Goal: Information Seeking & Learning: Learn about a topic

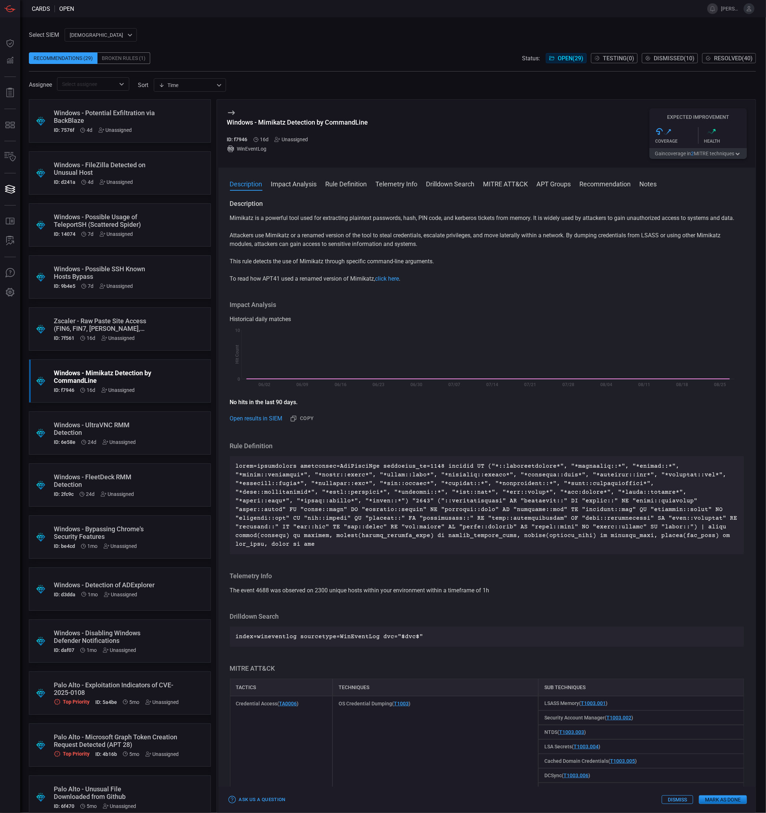
click at [146, 423] on div "Windows - UltraVNC RMM Detection" at bounding box center [106, 428] width 105 height 15
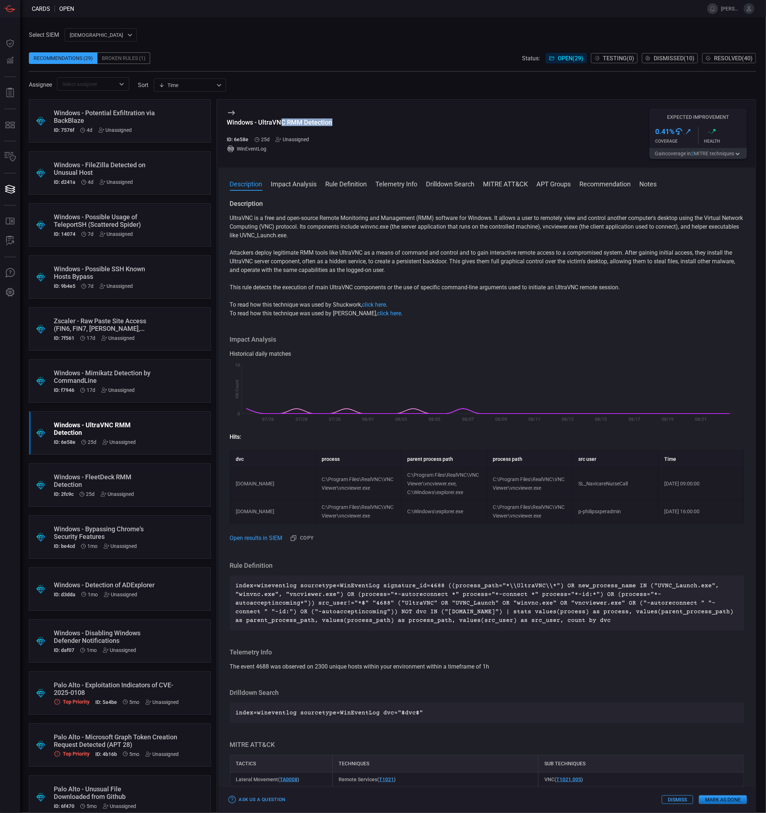
drag, startPoint x: 336, startPoint y: 121, endPoint x: 279, endPoint y: 120, distance: 57.1
click at [279, 120] on div "Windows - UltraVNC RMM Detection ID: 6e58e 25d Unassigned WinEventLog Expected …" at bounding box center [487, 134] width 538 height 68
click at [389, 120] on div "Windows - UltraVNC RMM Detection ID: 6e58e 25d Unassigned WinEventLog Expected …" at bounding box center [487, 134] width 538 height 68
click at [364, 132] on div "Windows - UltraVNC RMM Detection ID: 6e58e 25d Unassigned WinEventLog Expected …" at bounding box center [487, 134] width 538 height 68
click at [312, 130] on h3 "Windows - UltraVNC RMM Detection" at bounding box center [279, 125] width 105 height 15
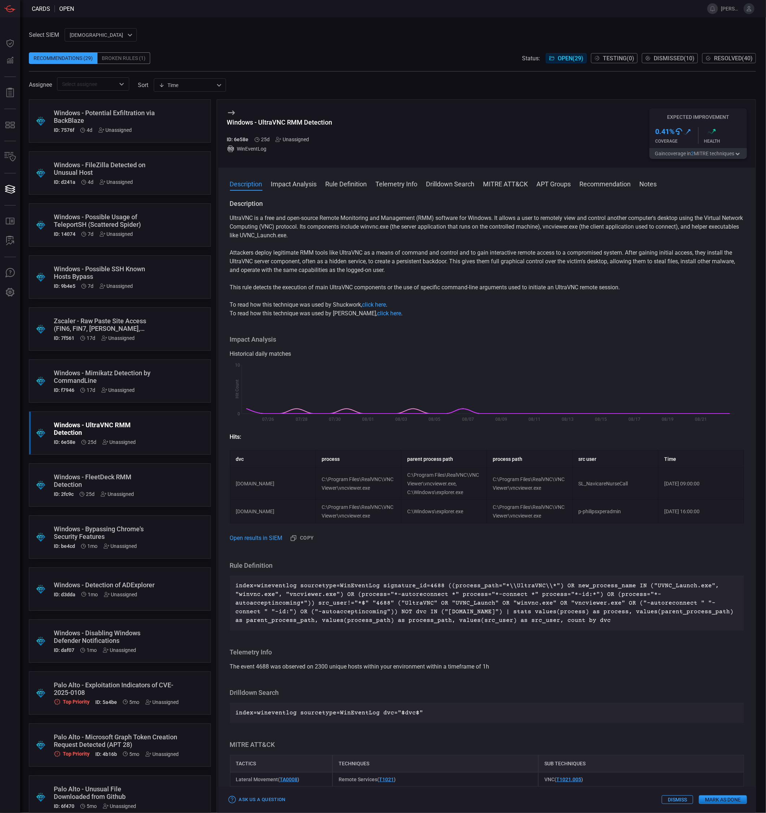
click at [702, 152] on button "Gain coverage in 2 MITRE technique s" at bounding box center [698, 153] width 97 height 11
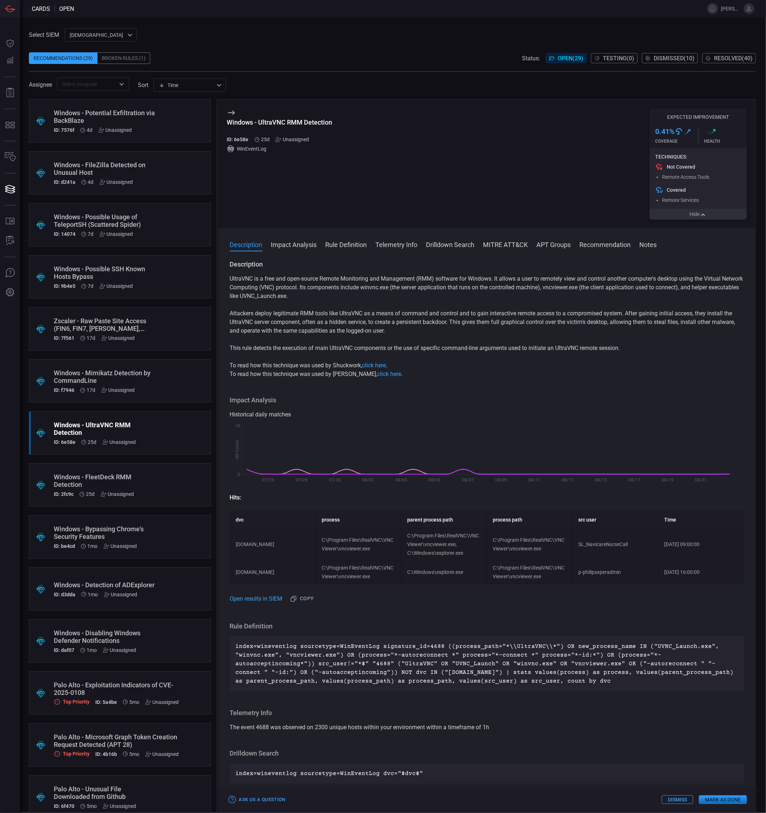
click at [701, 213] on icon "button" at bounding box center [703, 215] width 7 height 6
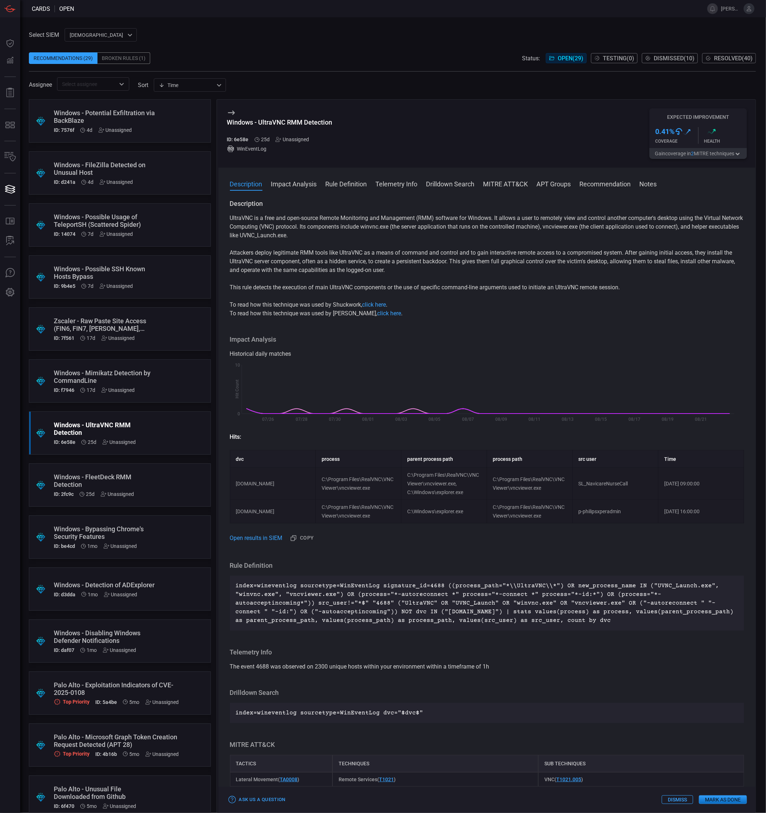
click at [456, 98] on span at bounding box center [392, 95] width 727 height 9
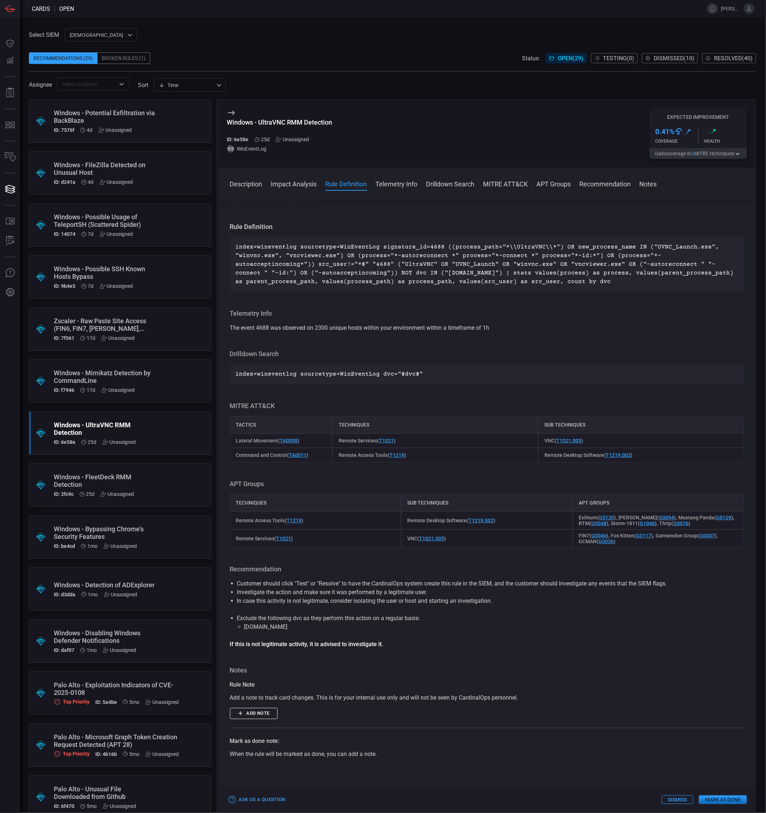
scroll to position [321, 0]
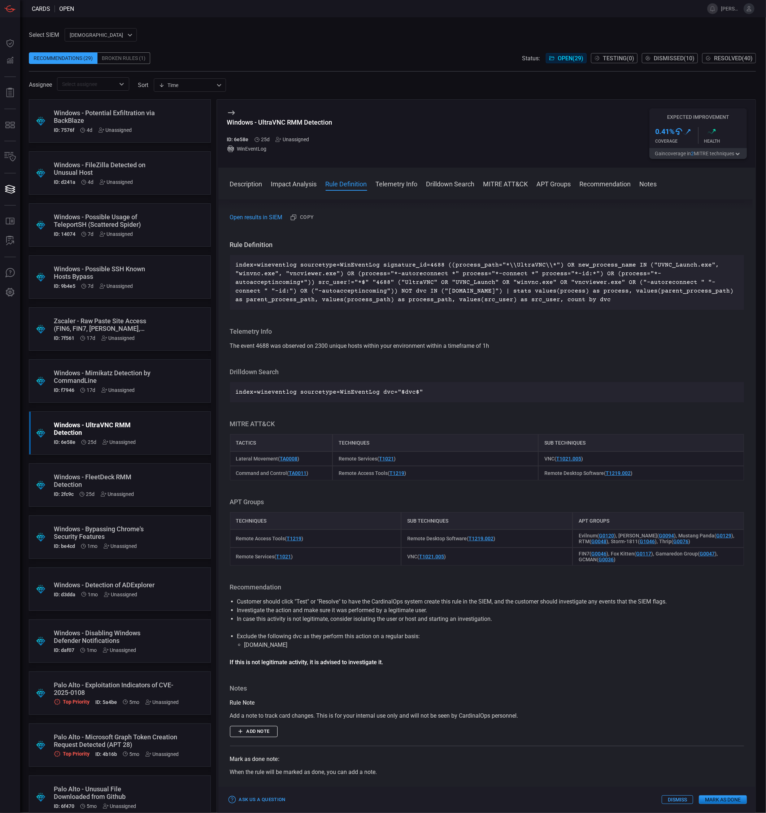
drag, startPoint x: 589, startPoint y: 300, endPoint x: 236, endPoint y: 265, distance: 355.3
click at [236, 265] on p "index=wineventlog sourcetype=WinEventLog signature_id=4688 ((process_path="*\\U…" at bounding box center [487, 282] width 503 height 43
drag, startPoint x: 236, startPoint y: 265, endPoint x: 246, endPoint y: 270, distance: 10.7
copy p "index=wineventlog sourcetype=WinEventLog signature_id=4688 ((process_path="*\\U…"
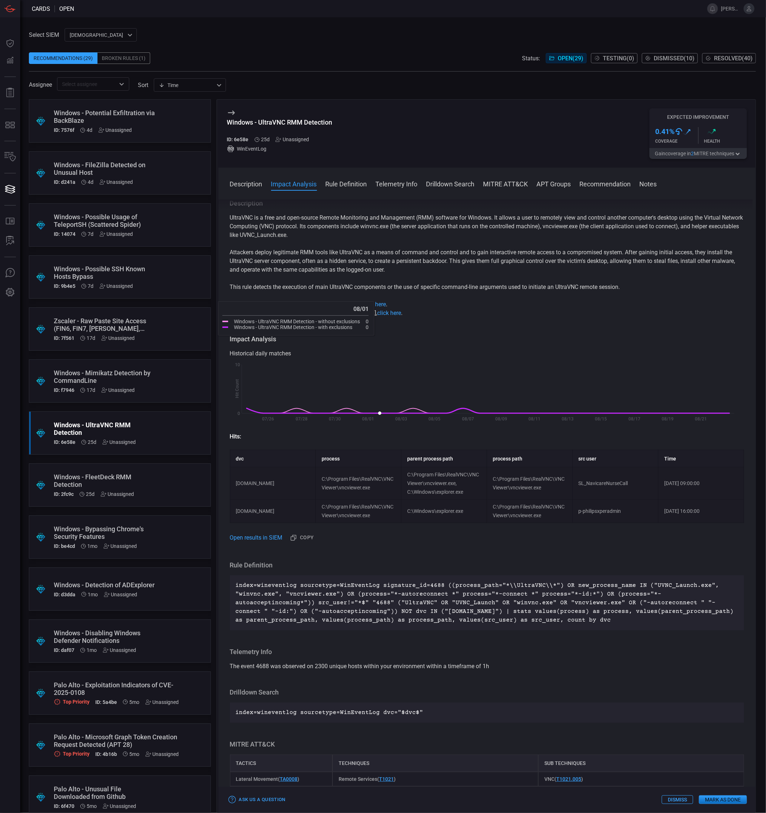
scroll to position [0, 0]
click at [533, 645] on div "Description UltraVNC is a free and open-source Remote Monitoring and Management…" at bounding box center [487, 504] width 538 height 611
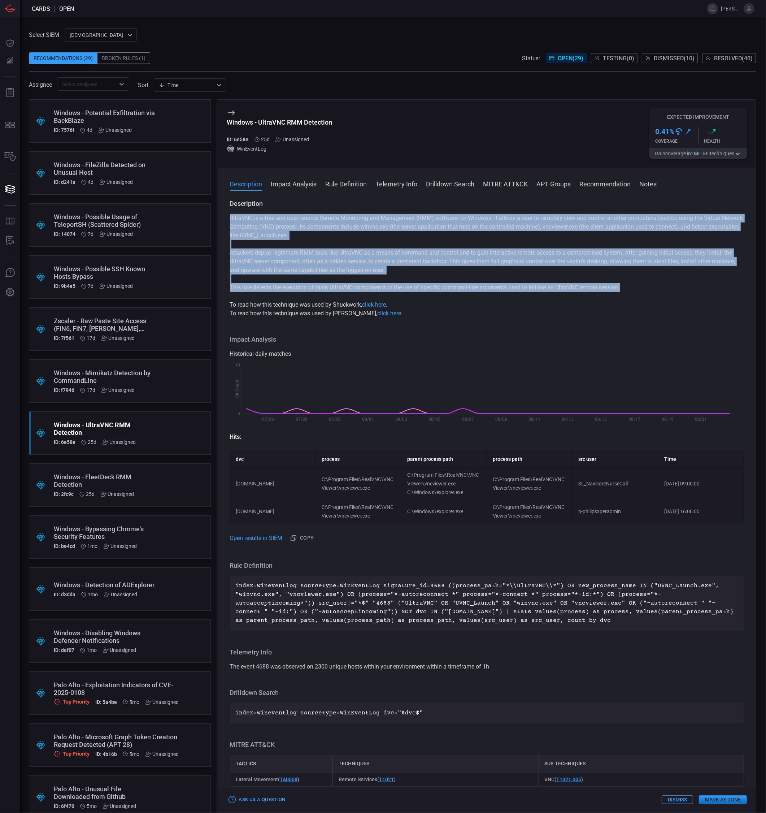
drag, startPoint x: 627, startPoint y: 288, endPoint x: 230, endPoint y: 218, distance: 403.0
click at [230, 218] on div "UltraVNC is a free and open-source Remote Monitoring and Management (RMM) softw…" at bounding box center [487, 266] width 515 height 104
copy div "UltraVNC is a free and open-source Remote Monitoring and Management (RMM) softw…"
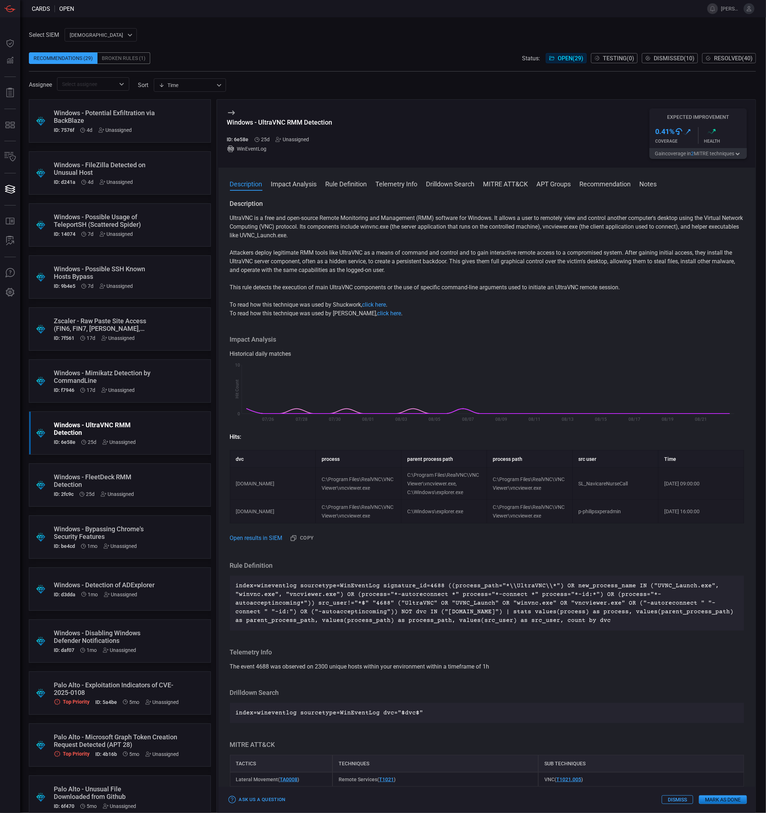
click at [109, 485] on div "Windows - FleetDeck RMM Detection" at bounding box center [106, 480] width 105 height 15
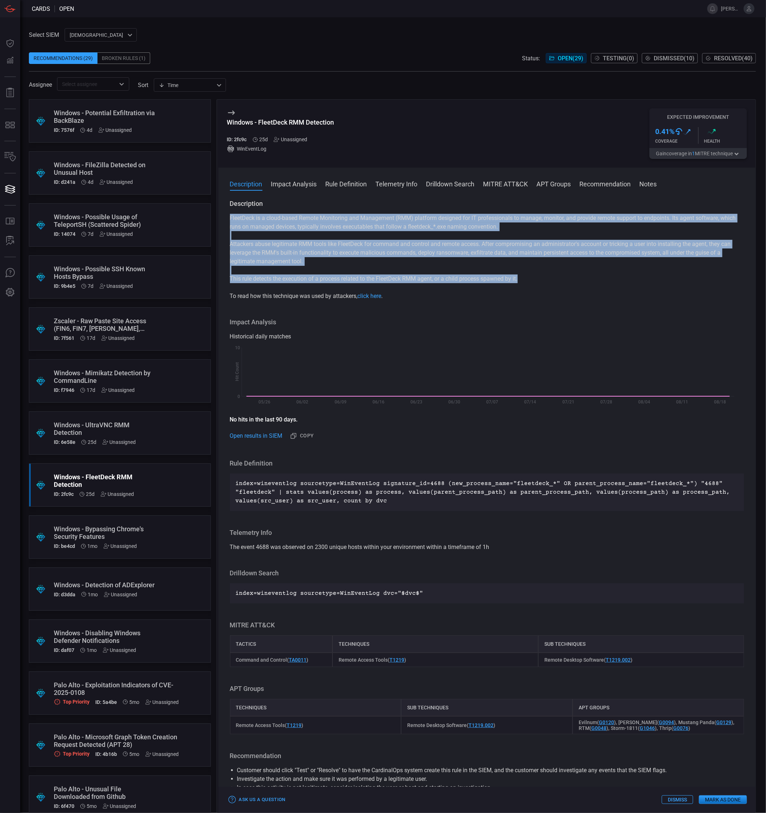
drag, startPoint x: 522, startPoint y: 280, endPoint x: 228, endPoint y: 217, distance: 300.2
click at [228, 217] on div "Description FleetDeck is a cloud-based Remote Monitoring and Management (RMM) p…" at bounding box center [487, 504] width 538 height 611
drag, startPoint x: 228, startPoint y: 217, endPoint x: 239, endPoint y: 218, distance: 10.9
copy div "FleetDeck is a cloud-based Remote Monitoring and Management (RMM) platform desi…"
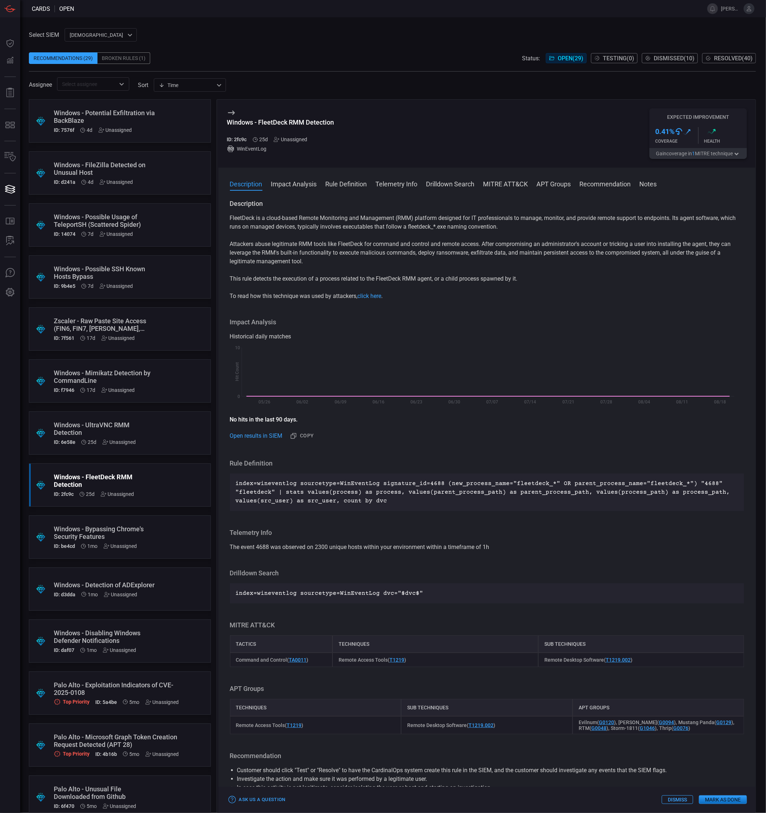
click at [382, 501] on p "index=wineventlog sourcetype=WinEventLog signature_id=4688 (new_process_name="f…" at bounding box center [487, 492] width 503 height 26
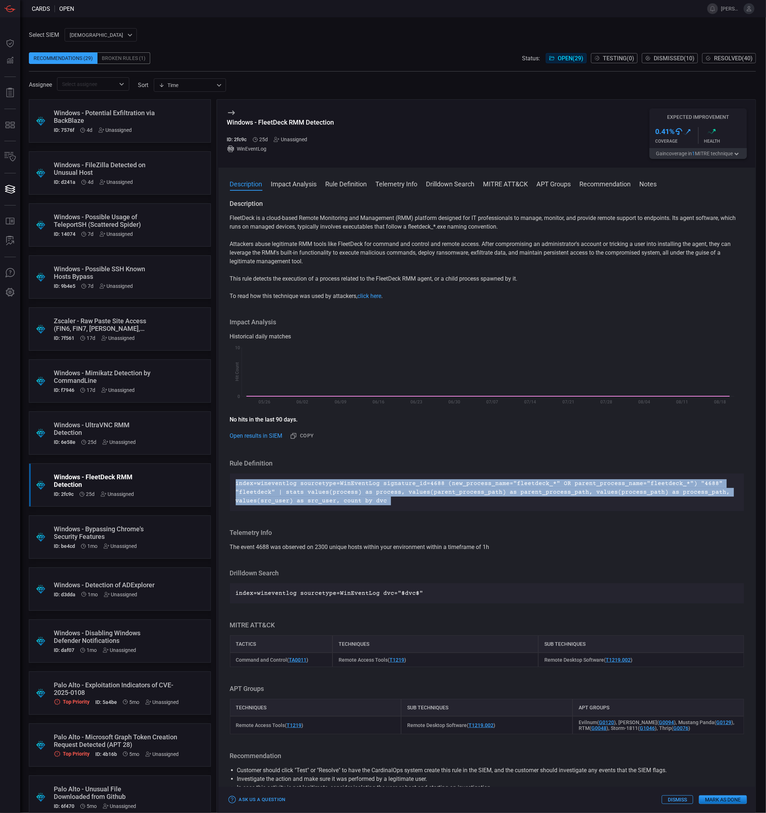
click at [382, 500] on p "index=wineventlog sourcetype=WinEventLog signature_id=4688 (new_process_name="f…" at bounding box center [487, 492] width 503 height 26
drag, startPoint x: 382, startPoint y: 500, endPoint x: 367, endPoint y: 497, distance: 15.5
copy p "index=wineventlog sourcetype=WinEventLog signature_id=4688 (new_process_name="f…"
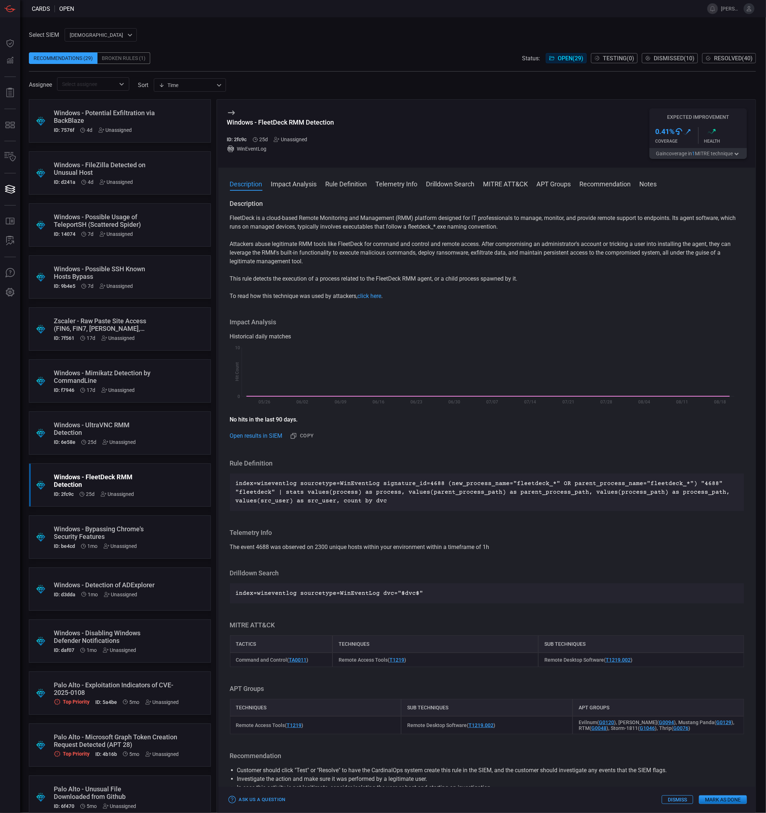
click at [167, 529] on div ".suggested_cards_icon{fill:url(#suggested_cards_icon);} Windows - Bypassing Chr…" at bounding box center [120, 536] width 182 height 43
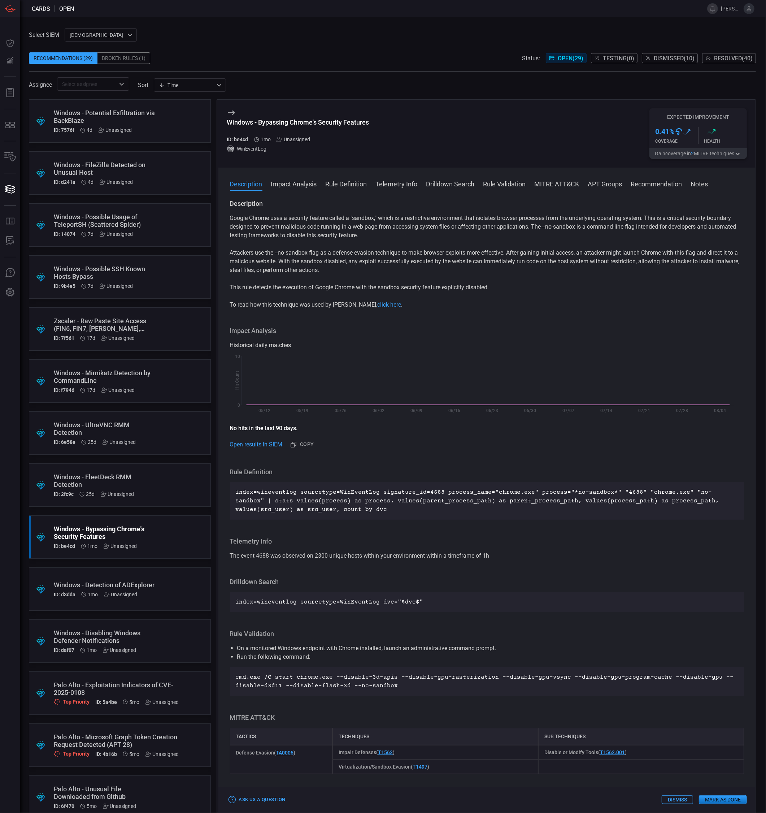
click at [330, 484] on div "index=wineventlog sourcetype=WinEventLog signature_id=4688 process_name="chrome…" at bounding box center [487, 501] width 515 height 38
click at [338, 494] on p "index=wineventlog sourcetype=WinEventLog signature_id=4688 process_name="chrome…" at bounding box center [487, 501] width 503 height 26
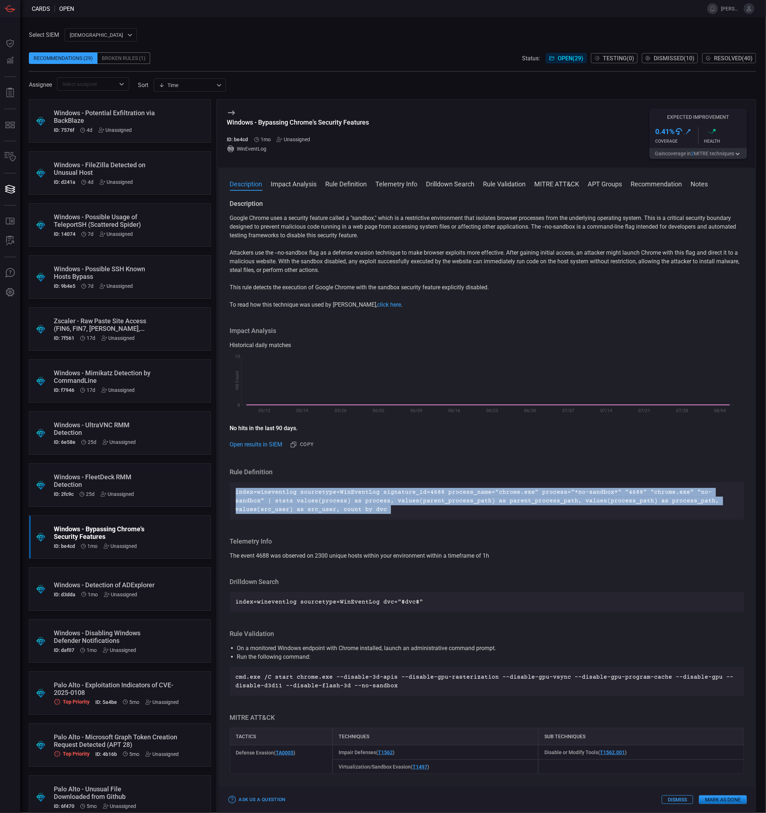
click at [338, 494] on p "index=wineventlog sourcetype=WinEventLog signature_id=4688 process_name="chrome…" at bounding box center [487, 501] width 503 height 26
copy p "index=wineventlog sourcetype=WinEventLog signature_id=4688 process_name="chrome…"
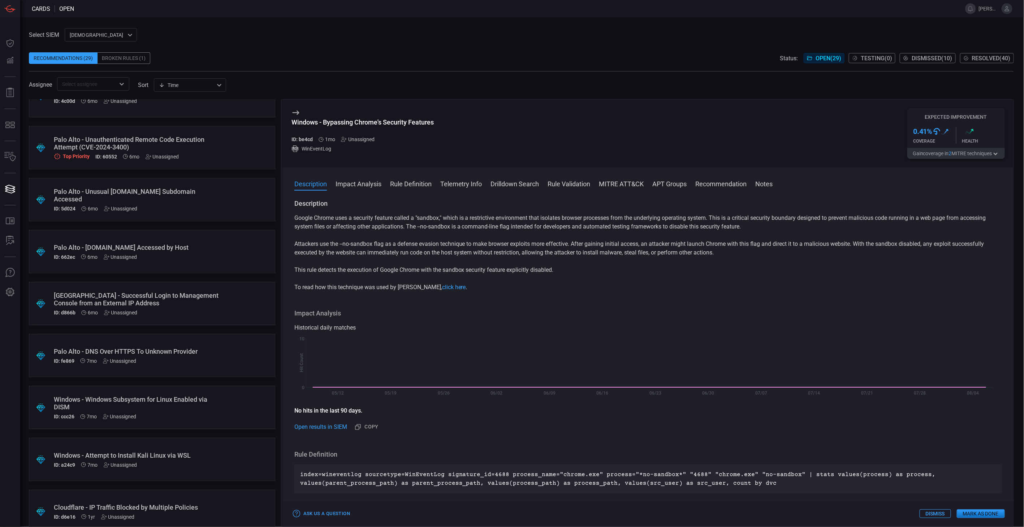
scroll to position [923, 0]
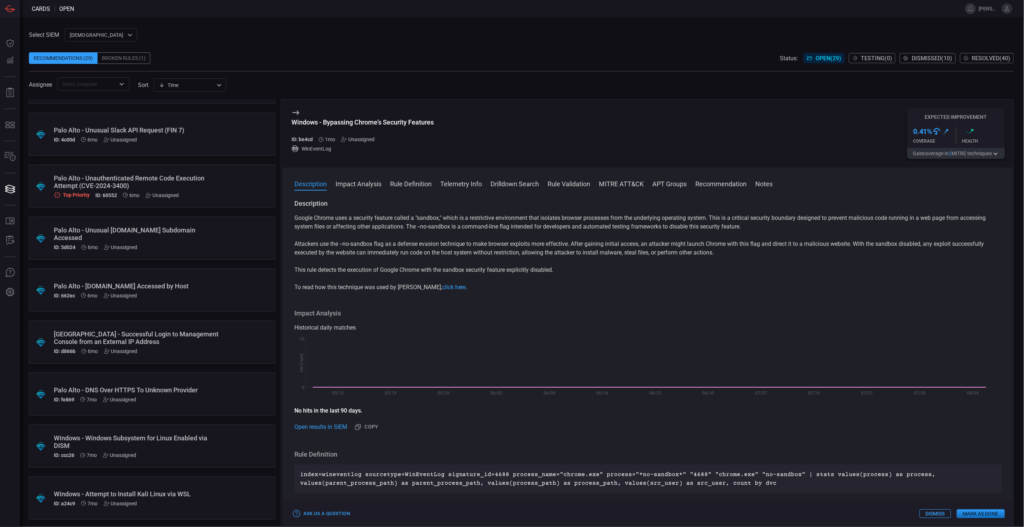
click at [201, 183] on div "Palo Alto - Unauthenticated Remote Code Execution Attempt (CVE-2024-3400)" at bounding box center [138, 181] width 169 height 15
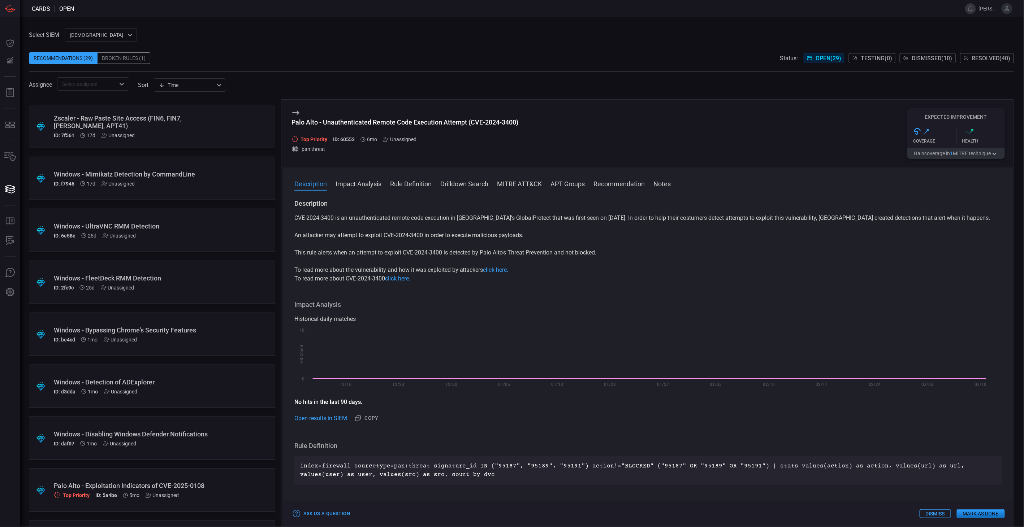
scroll to position [200, 0]
drag, startPoint x: 473, startPoint y: 55, endPoint x: 475, endPoint y: 52, distance: 3.7
click at [475, 52] on div "Select SIEM cardinalops 8a85017a-fd64-46c8-87bb-16e3004a458b ​ Recommendations …" at bounding box center [521, 59] width 985 height 62
drag, startPoint x: 475, startPoint y: 52, endPoint x: 409, endPoint y: 35, distance: 68.1
click at [409, 35] on div "Select SIEM cardinalops 8a85017a-fd64-46c8-87bb-16e3004a458b ​ Recommendations …" at bounding box center [521, 59] width 985 height 62
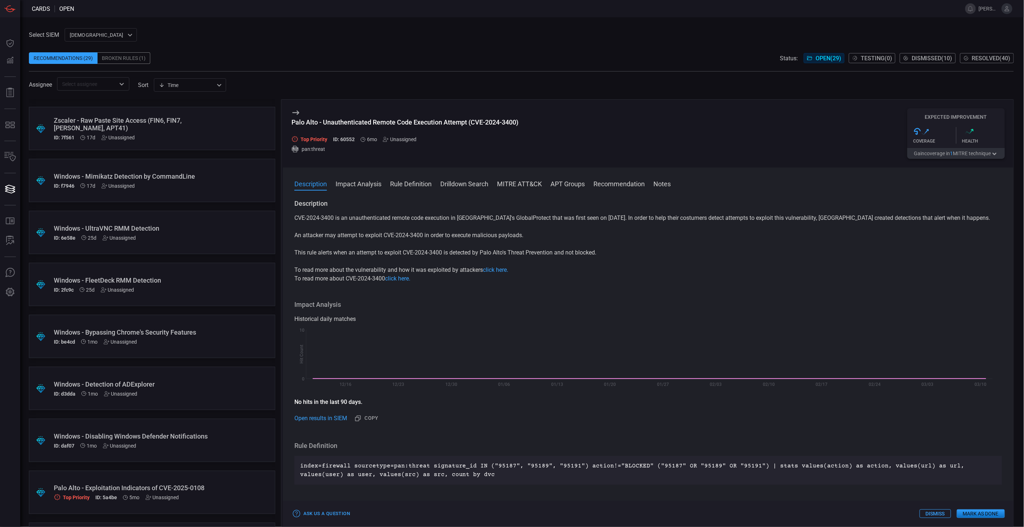
click at [552, 35] on div "Select SIEM cardinalops 8a85017a-fd64-46c8-87bb-16e3004a458b ​ Recommendations …" at bounding box center [521, 59] width 985 height 62
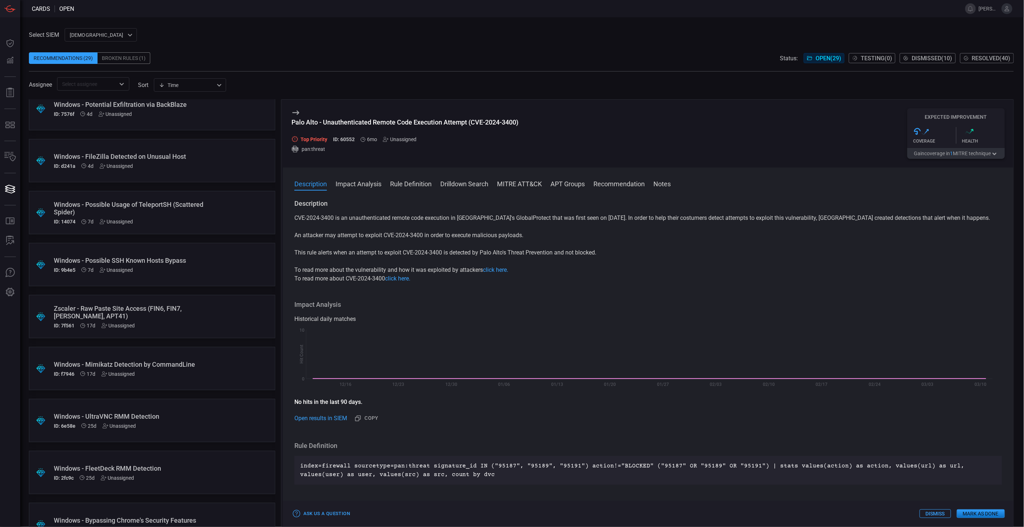
scroll to position [0, 0]
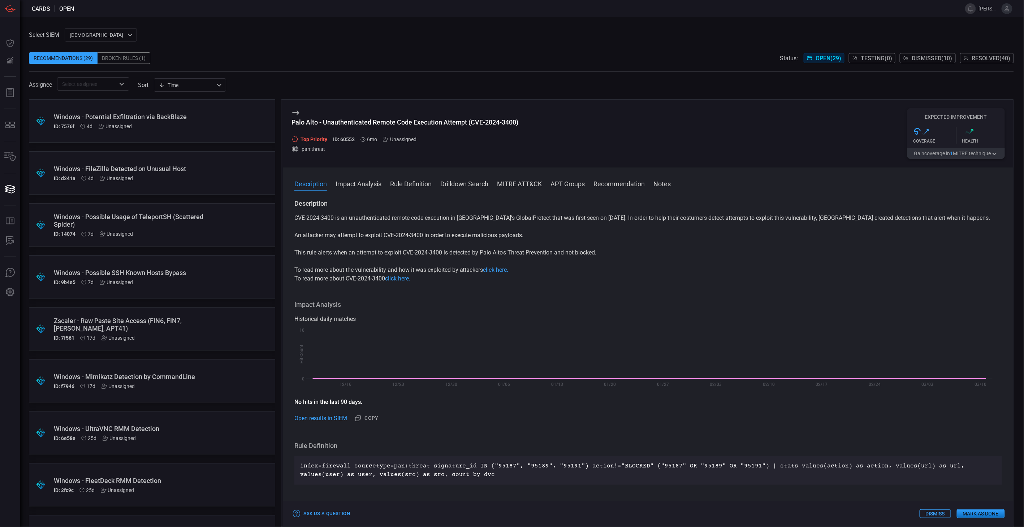
click at [191, 279] on div "ID: 9b4e5 7d Unassigned" at bounding box center [138, 282] width 169 height 6
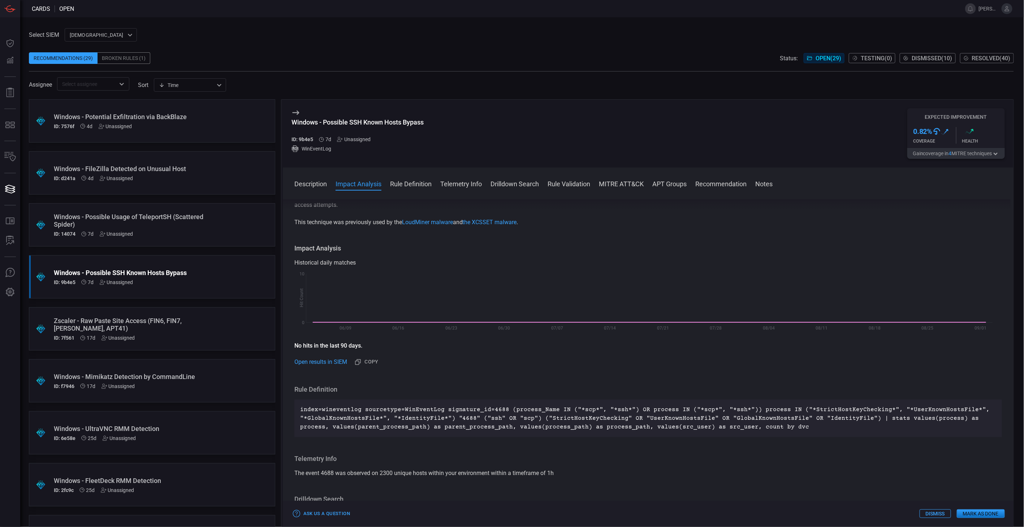
scroll to position [120, 0]
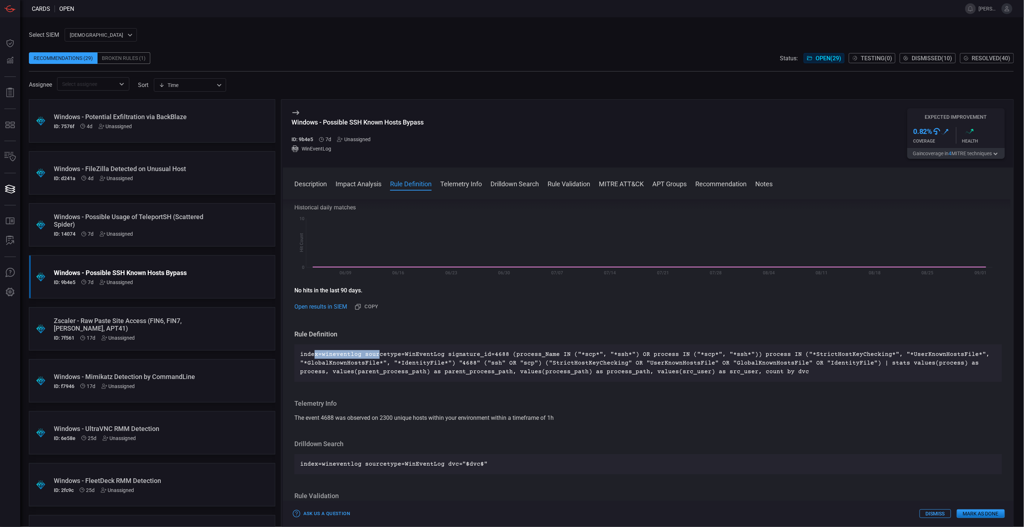
drag, startPoint x: 312, startPoint y: 355, endPoint x: 377, endPoint y: 356, distance: 65.0
click at [377, 356] on p "index=wineventlog sourcetype=WinEventLog signature_id=4688 (process_Name IN ("*…" at bounding box center [648, 363] width 696 height 26
drag, startPoint x: 506, startPoint y: 333, endPoint x: 510, endPoint y: 335, distance: 4.2
click at [506, 333] on h3 "Rule Definition" at bounding box center [647, 334] width 707 height 9
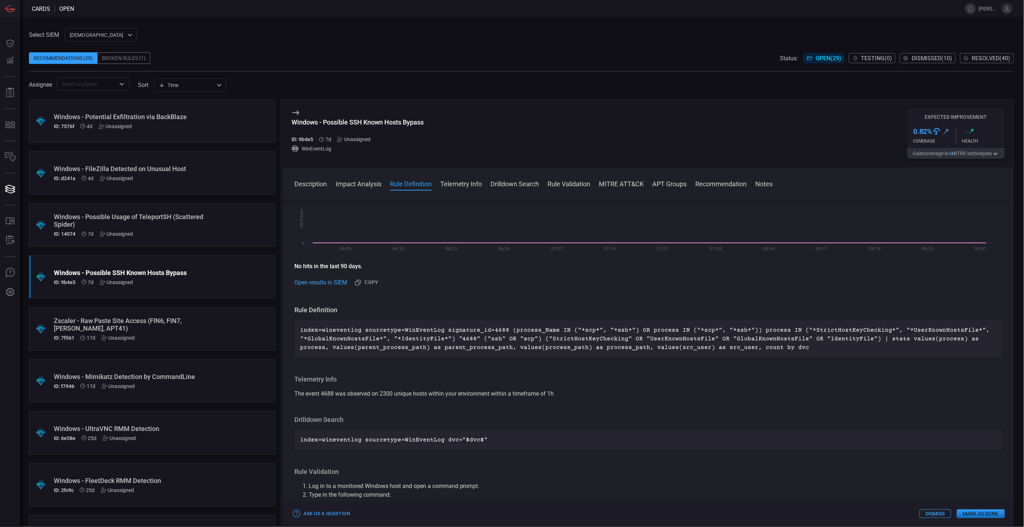
scroll to position [160, 0]
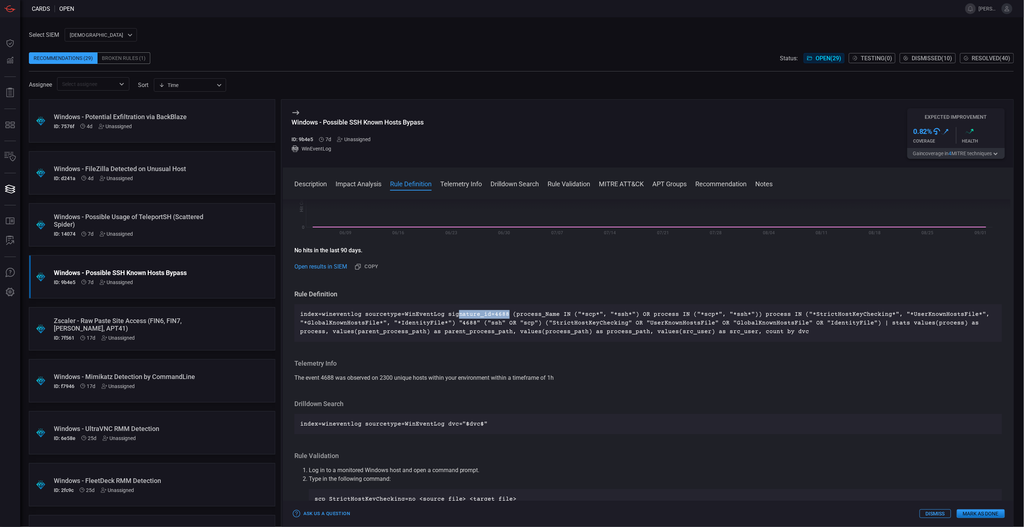
drag, startPoint x: 502, startPoint y: 312, endPoint x: 453, endPoint y: 313, distance: 49.1
click at [453, 313] on p "index=wineventlog sourcetype=WinEventLog signature_id=4688 (process_Name IN ("*…" at bounding box center [648, 323] width 696 height 26
drag, startPoint x: 453, startPoint y: 313, endPoint x: 481, endPoint y: 301, distance: 30.4
click at [481, 301] on div "Rule Definition index=wineventlog sourcetype=WinEventLog signature_id=4688 (pro…" at bounding box center [647, 316] width 707 height 52
click at [492, 307] on div "index=wineventlog sourcetype=WinEventLog signature_id=4688 (process_Name IN ("*…" at bounding box center [647, 323] width 707 height 38
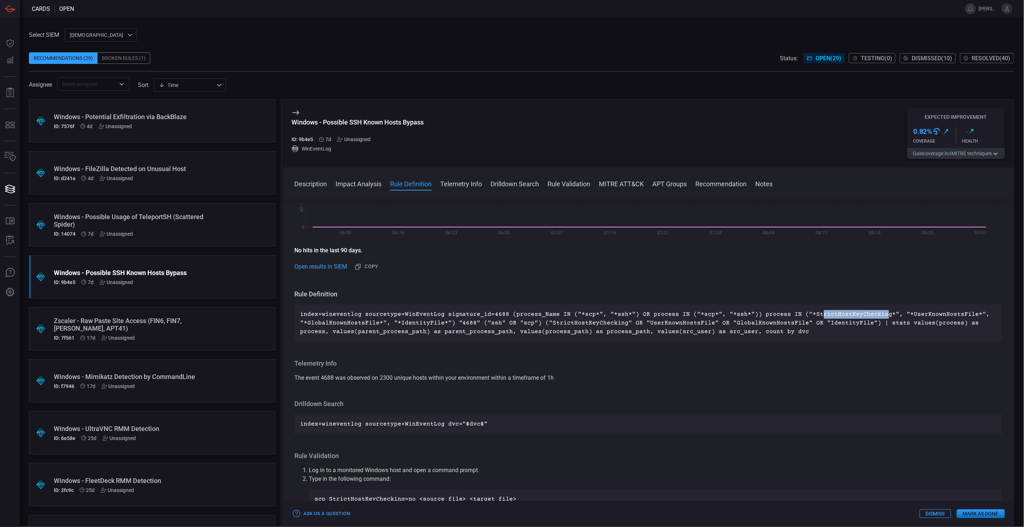
drag, startPoint x: 801, startPoint y: 316, endPoint x: 864, endPoint y: 308, distance: 63.6
click at [864, 308] on div "index=wineventlog sourcetype=WinEventLog signature_id=4688 (process_Name IN ("*…" at bounding box center [647, 323] width 707 height 38
drag, startPoint x: 864, startPoint y: 308, endPoint x: 949, endPoint y: 312, distance: 85.0
click at [949, 312] on p "index=wineventlog sourcetype=WinEventLog signature_id=4688 (process_Name IN ("*…" at bounding box center [648, 323] width 696 height 26
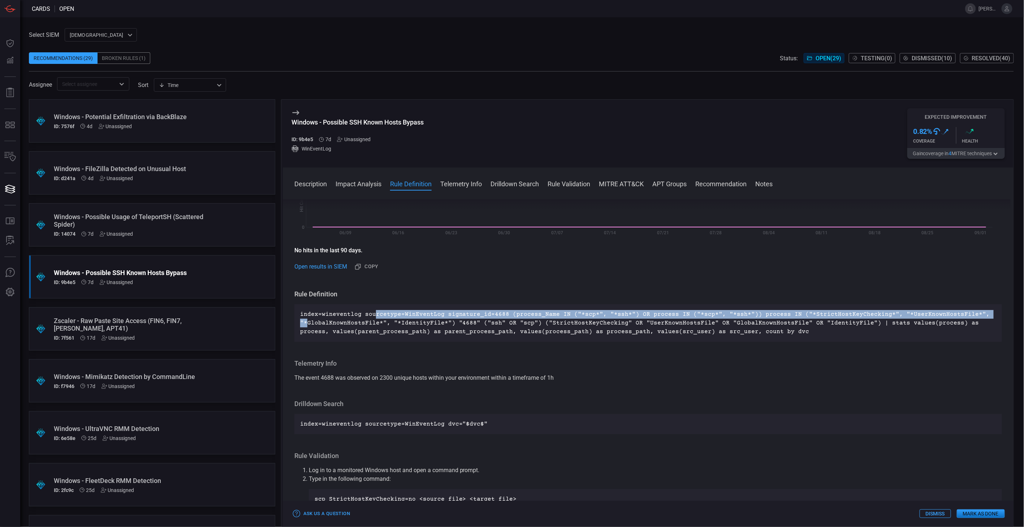
drag, startPoint x: 305, startPoint y: 320, endPoint x: 372, endPoint y: 318, distance: 66.8
click at [372, 318] on p "index=wineventlog sourcetype=WinEventLog signature_id=4688 (process_Name IN ("*…" at bounding box center [648, 323] width 696 height 26
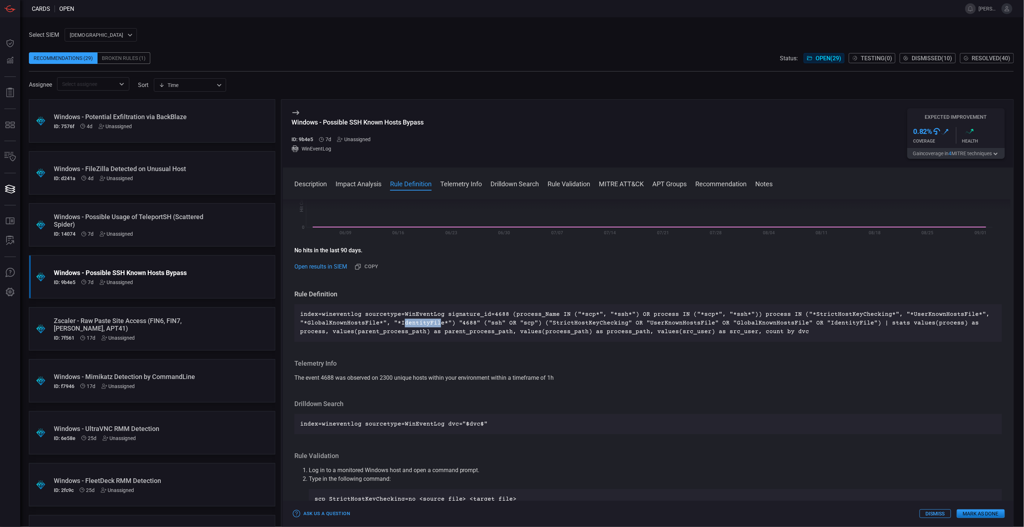
drag, startPoint x: 372, startPoint y: 318, endPoint x: 435, endPoint y: 324, distance: 63.5
click at [435, 324] on p "index=wineventlog sourcetype=WinEventLog signature_id=4688 (process_Name IN ("*…" at bounding box center [648, 323] width 696 height 26
click at [840, 299] on div "Rule Definition index=wineventlog sourcetype=WinEventLog signature_id=4688 (pro…" at bounding box center [647, 316] width 707 height 52
click at [212, 230] on div "Windows - Possible Usage of TeleportSH (Scattered Spider) ID: 14074 7d Unassign…" at bounding box center [138, 225] width 169 height 24
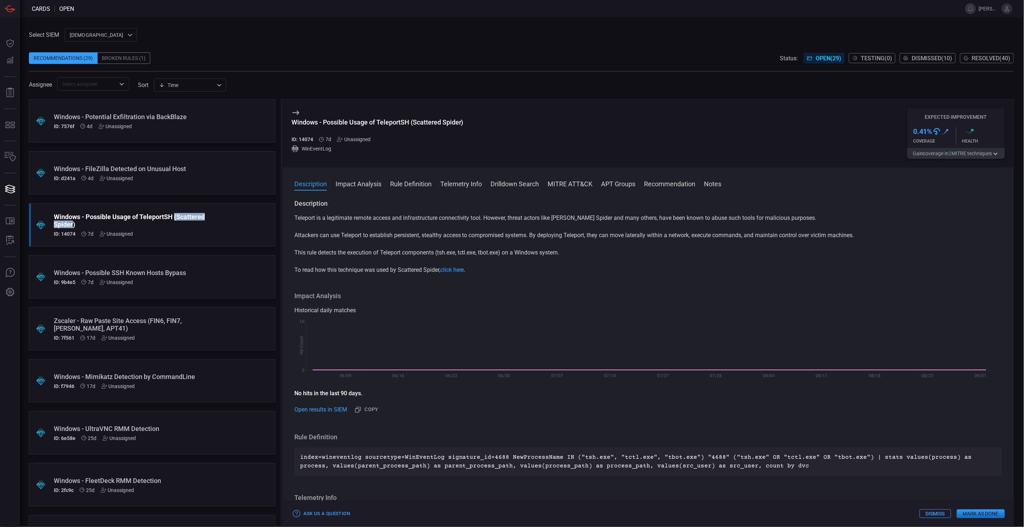
drag, startPoint x: 175, startPoint y: 215, endPoint x: 72, endPoint y: 225, distance: 103.4
click at [72, 225] on div "Windows - Possible Usage of TeleportSH (Scattered Spider)" at bounding box center [138, 220] width 169 height 15
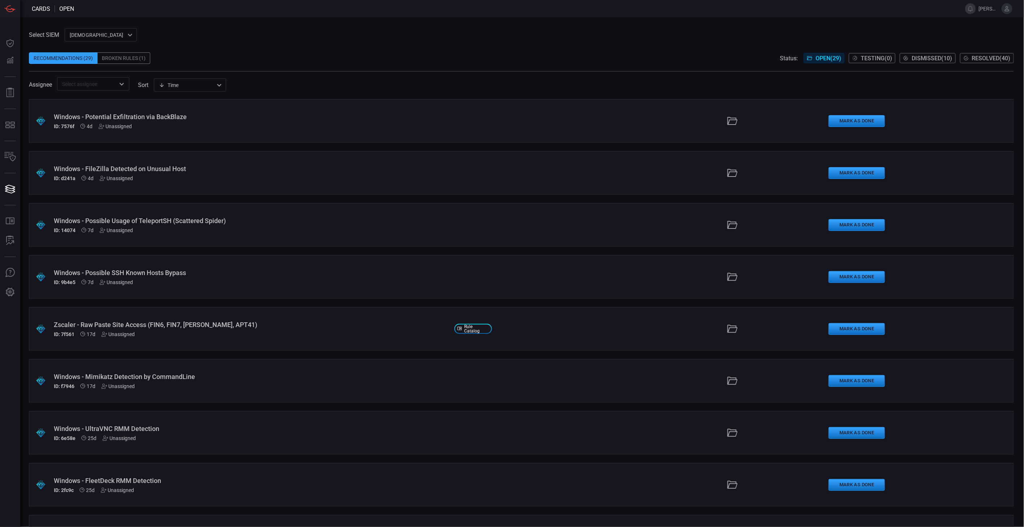
click at [292, 223] on div "Windows - Possible Usage of TeleportSH (Scattered Spider)" at bounding box center [251, 221] width 395 height 8
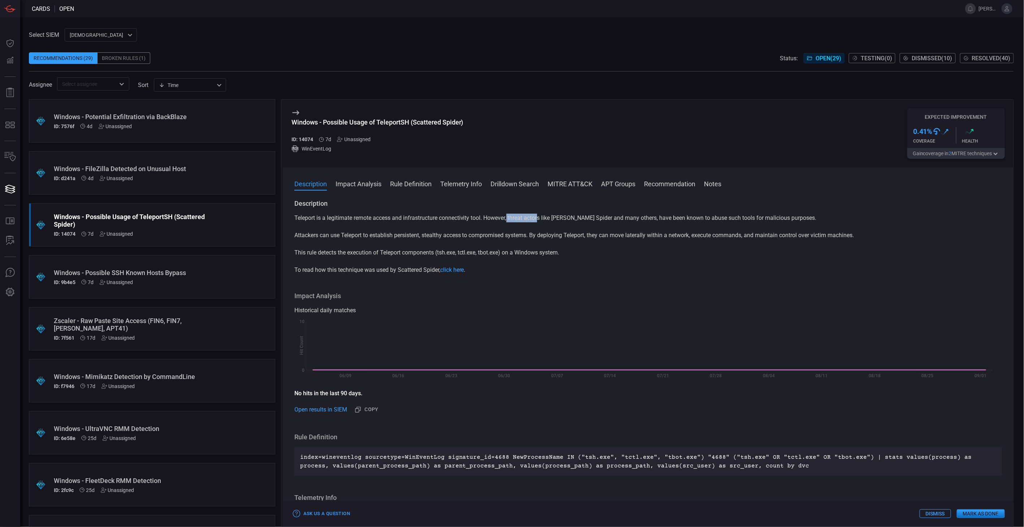
drag, startPoint x: 508, startPoint y: 217, endPoint x: 539, endPoint y: 219, distance: 31.2
click at [539, 219] on p "Teleport is a legitimate remote access and infrastructure connectivity tool. Ho…" at bounding box center [647, 218] width 707 height 9
drag, startPoint x: 686, startPoint y: 268, endPoint x: 692, endPoint y: 272, distance: 6.9
click at [686, 268] on p "To read how this technique was used by Scattered Spider, click here ." at bounding box center [647, 270] width 707 height 9
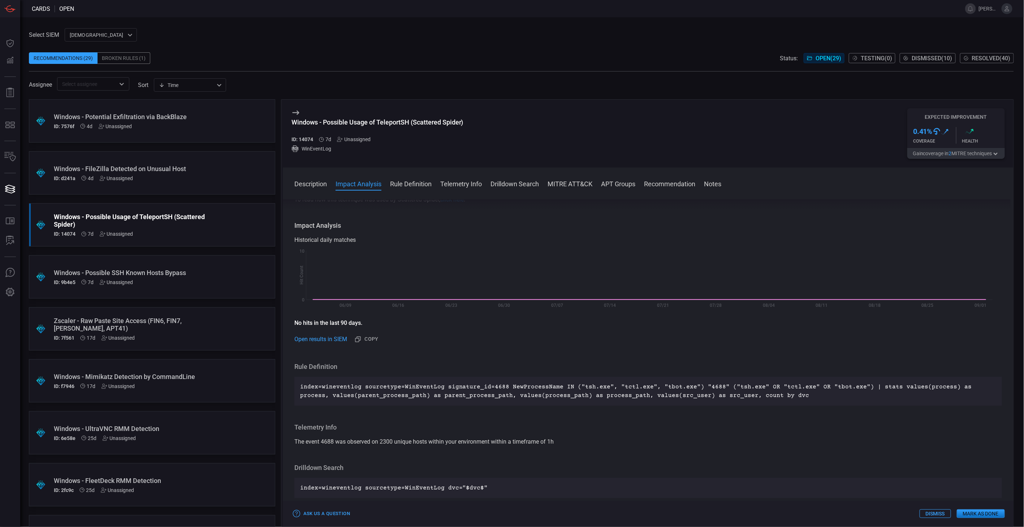
scroll to position [80, 0]
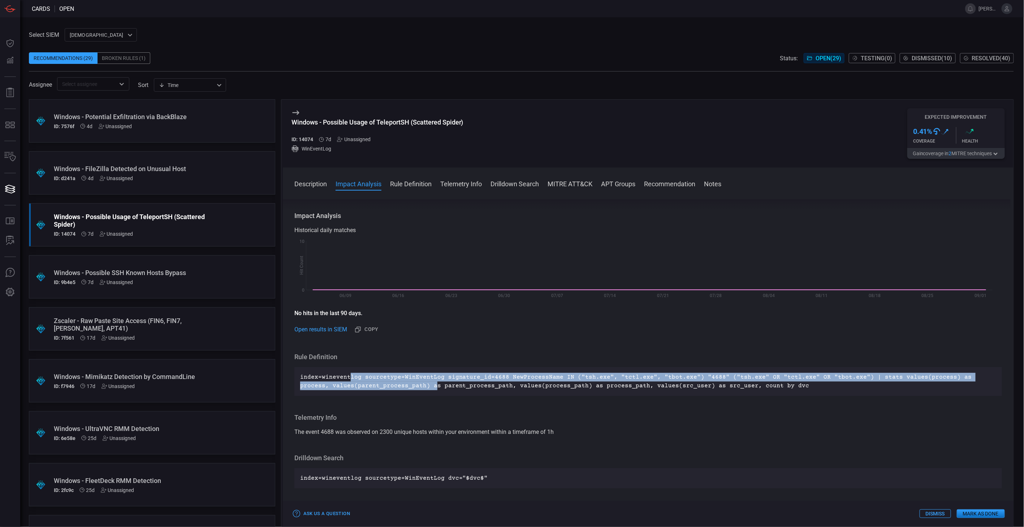
drag, startPoint x: 347, startPoint y: 381, endPoint x: 400, endPoint y: 383, distance: 53.2
click at [400, 383] on p "index=wineventlog sourcetype=WinEventLog signature_id=4688 NewProcessName IN ("…" at bounding box center [648, 381] width 696 height 17
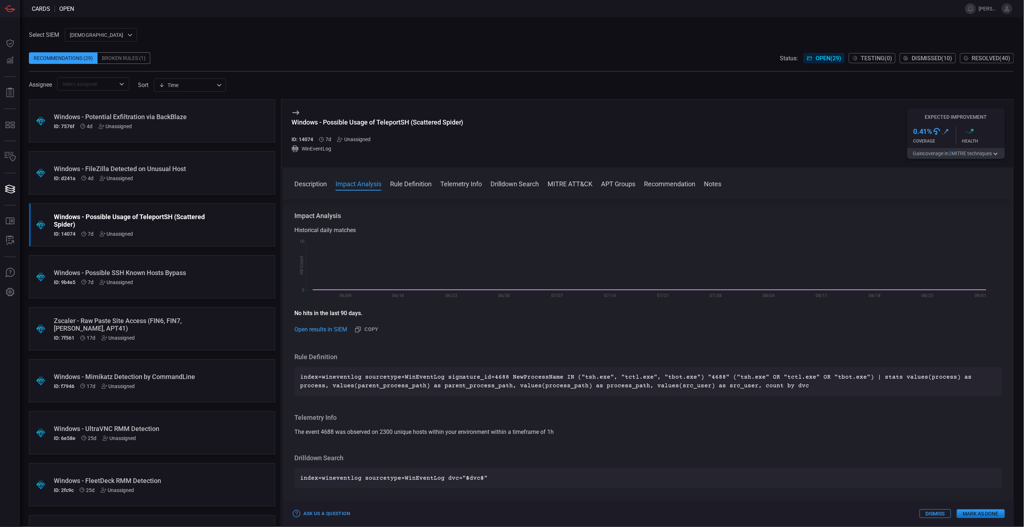
drag, startPoint x: 400, startPoint y: 383, endPoint x: 456, endPoint y: 356, distance: 62.2
click at [455, 356] on h3 "Rule Definition" at bounding box center [647, 357] width 707 height 9
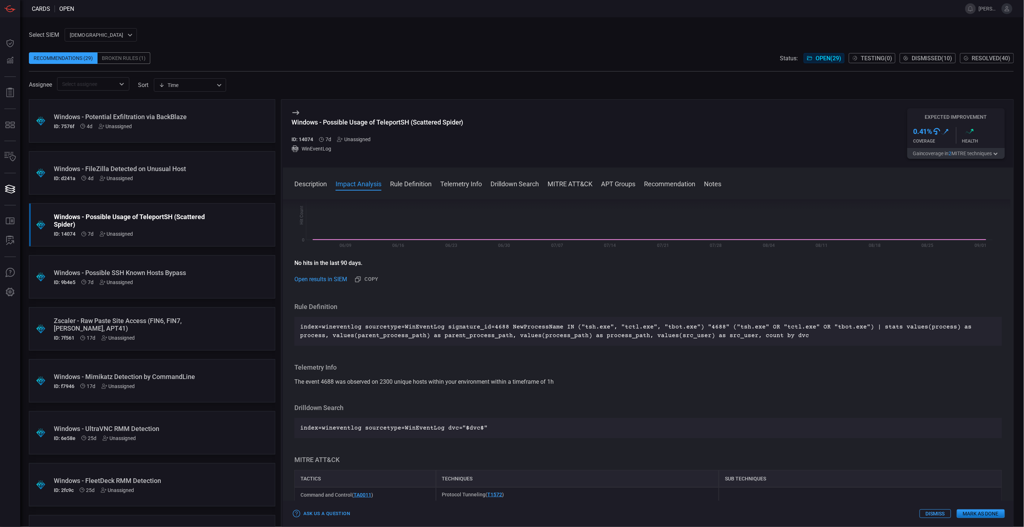
scroll to position [40, 0]
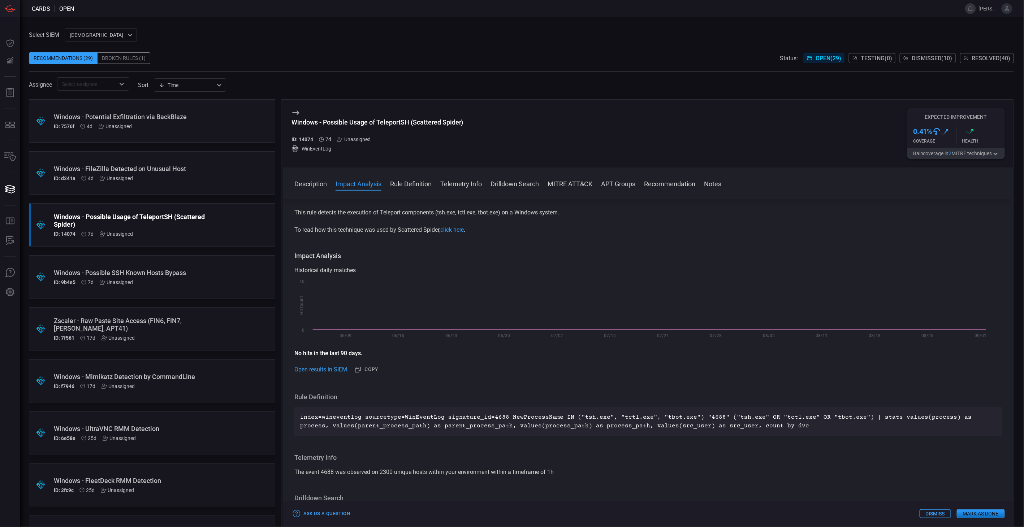
click at [172, 172] on div "Windows - FileZilla Detected on Unusual Host" at bounding box center [138, 169] width 169 height 8
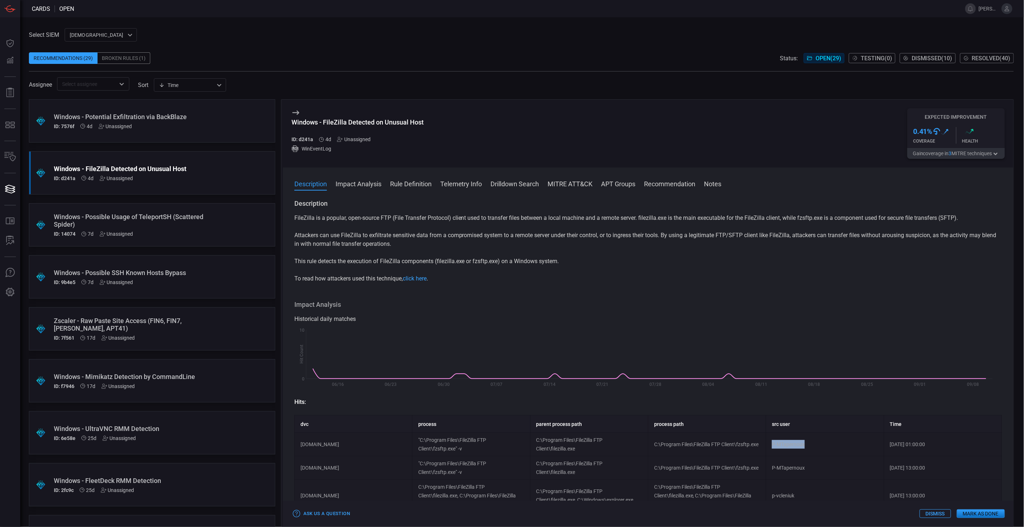
drag, startPoint x: 805, startPoint y: 448, endPoint x: 767, endPoint y: 445, distance: 38.1
click at [767, 445] on td "P-MTapernoux" at bounding box center [825, 444] width 118 height 23
click at [872, 182] on div "Description Impact Analysis Rule Definition Telemetry Info Drilldown Search MIT…" at bounding box center [653, 183] width 719 height 9
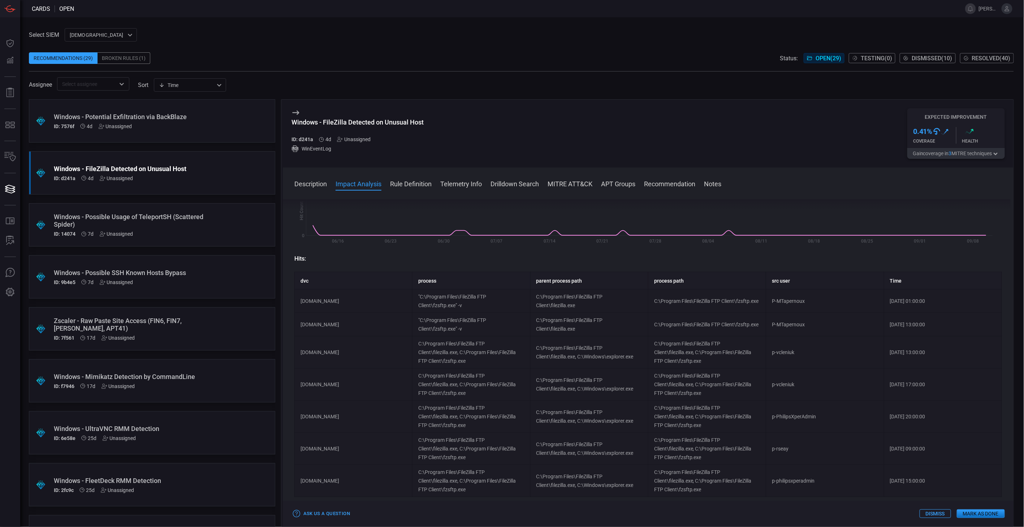
scroll to position [160, 0]
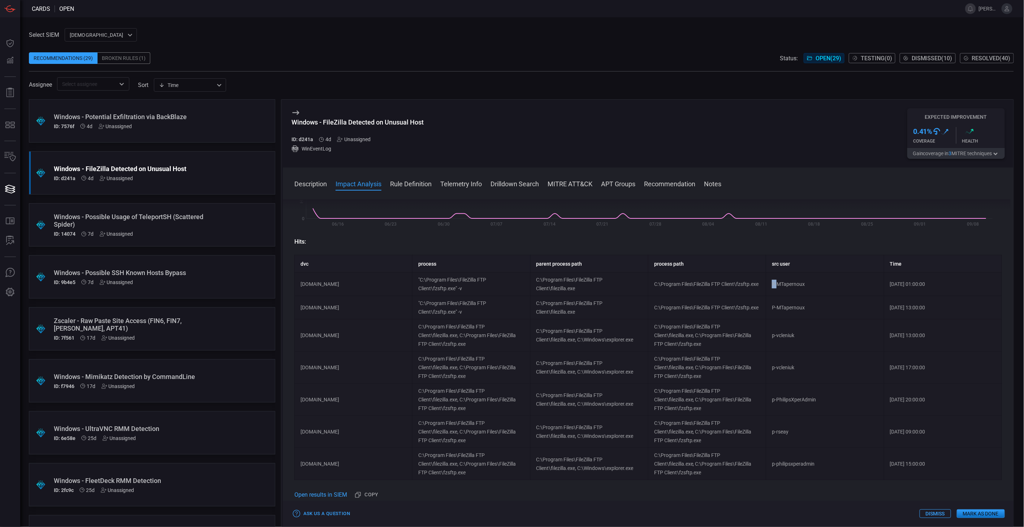
drag, startPoint x: 767, startPoint y: 285, endPoint x: 772, endPoint y: 286, distance: 5.1
click at [772, 286] on td "P-MTapernoux" at bounding box center [825, 284] width 118 height 23
drag, startPoint x: 772, startPoint y: 286, endPoint x: 771, endPoint y: 308, distance: 22.4
click at [771, 308] on td "P-MTapernoux" at bounding box center [825, 307] width 118 height 23
click at [1001, 283] on div "Description FileZilla is a popular, open-source FTP (File Transfer Protocol) cl…" at bounding box center [648, 361] width 731 height 325
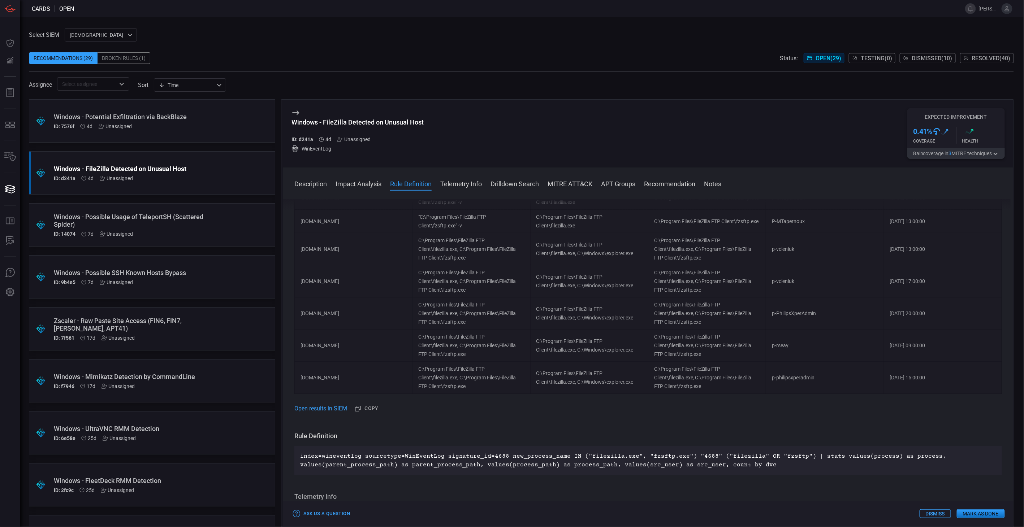
scroll to position [281, 0]
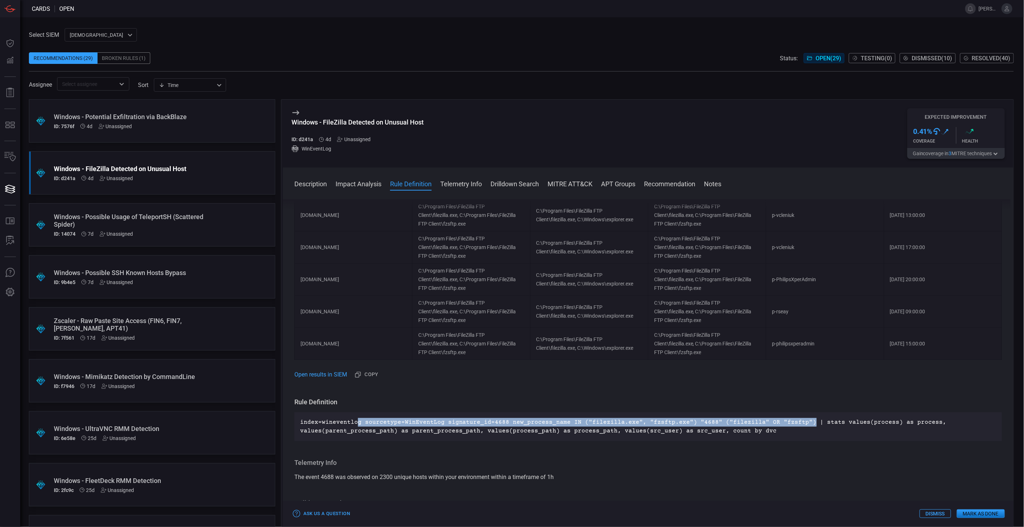
drag, startPoint x: 354, startPoint y: 422, endPoint x: 794, endPoint y: 424, distance: 439.8
click at [794, 424] on p "index=wineventlog sourcetype=WinEventLog signature_id=4688 new_process_name IN …" at bounding box center [648, 426] width 696 height 17
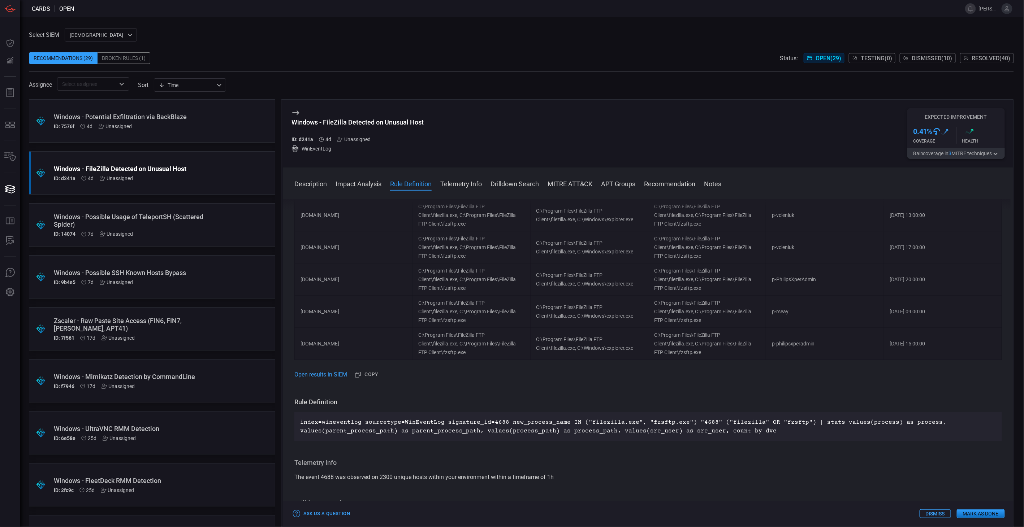
click at [636, 403] on h3 "Rule Definition" at bounding box center [647, 402] width 707 height 9
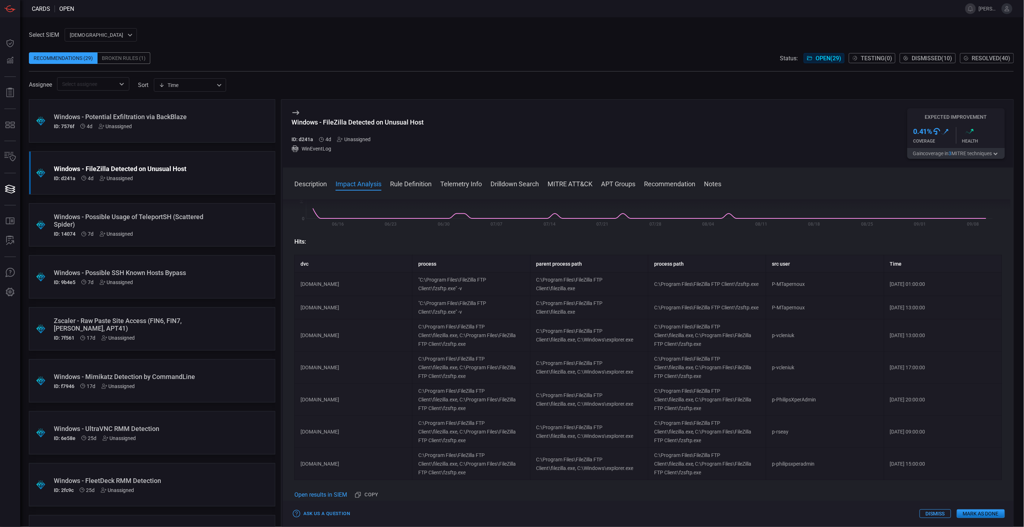
scroll to position [200, 0]
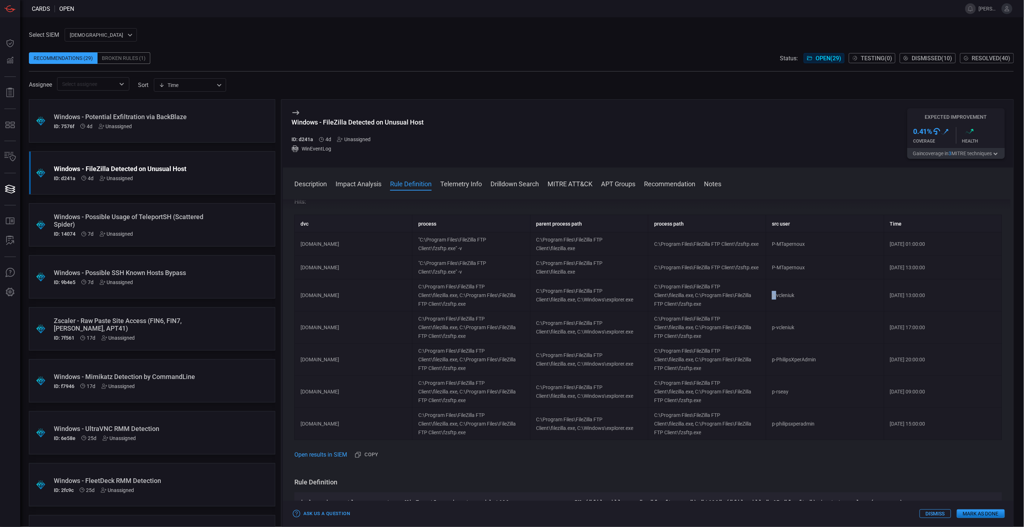
drag, startPoint x: 767, startPoint y: 297, endPoint x: 772, endPoint y: 296, distance: 4.7
click at [772, 296] on td "p-vcleniuk" at bounding box center [825, 295] width 118 height 32
drag, startPoint x: 772, startPoint y: 296, endPoint x: 817, endPoint y: 181, distance: 123.6
click at [817, 181] on div "Description Impact Analysis Rule Definition Telemetry Info Drilldown Search MIT…" at bounding box center [653, 183] width 719 height 9
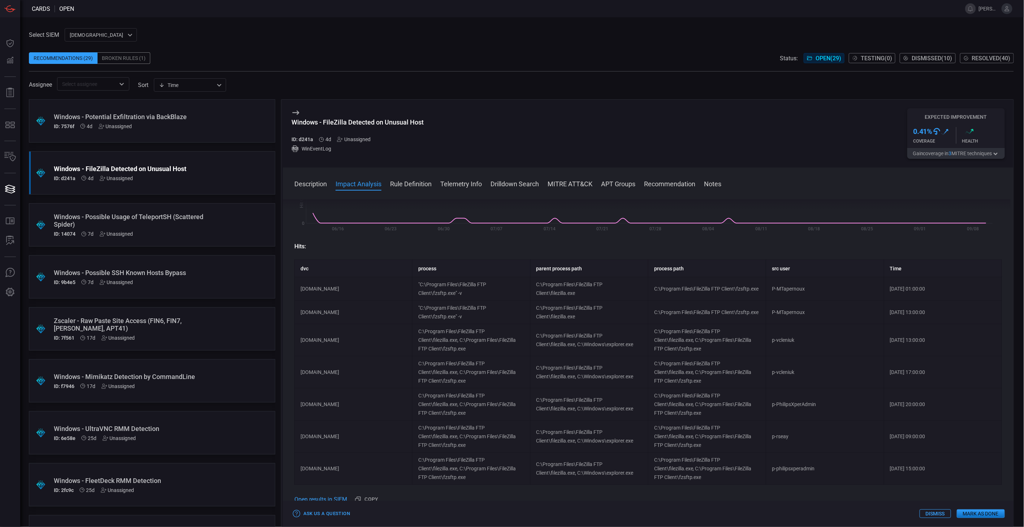
scroll to position [120, 0]
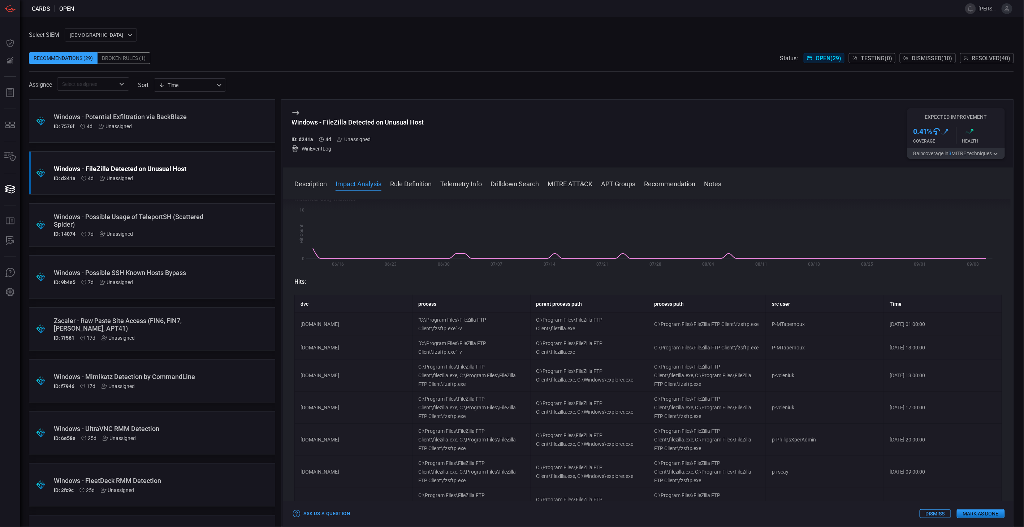
click at [999, 155] on icon "button" at bounding box center [995, 154] width 7 height 6
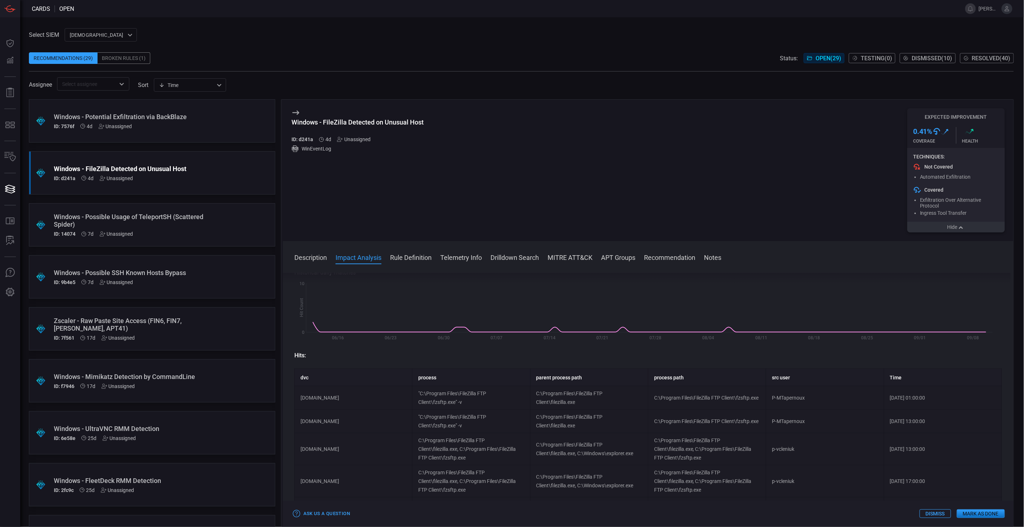
click at [962, 230] on icon "button" at bounding box center [960, 228] width 7 height 6
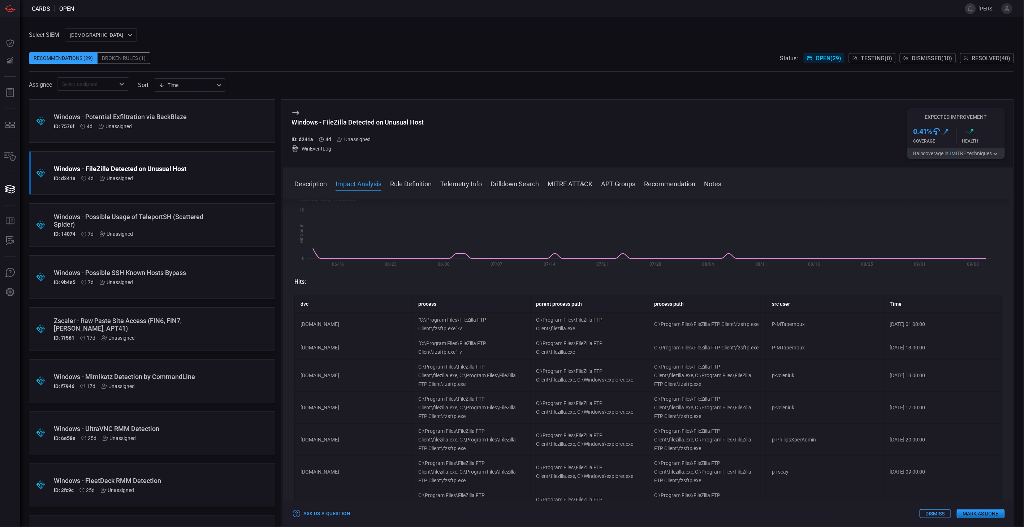
click at [669, 112] on div "Windows - FileZilla Detected on Unusual Host ID: d241a 4d Unassigned WinEventLo…" at bounding box center [648, 134] width 731 height 68
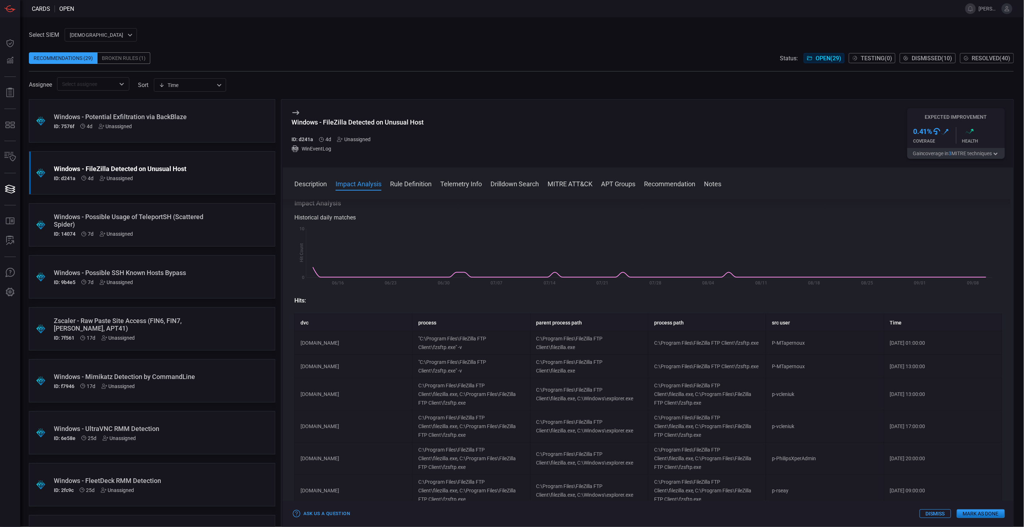
scroll to position [80, 0]
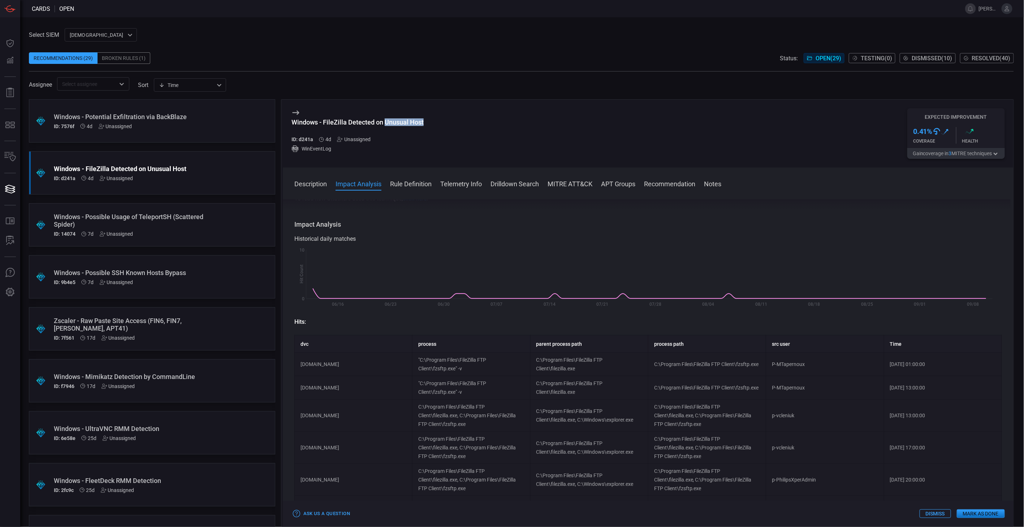
drag, startPoint x: 433, startPoint y: 122, endPoint x: 385, endPoint y: 119, distance: 48.8
click at [385, 119] on div "Windows - FileZilla Detected on Unusual Host ID: d241a 4d Unassigned WinEventLo…" at bounding box center [648, 134] width 731 height 68
drag, startPoint x: 385, startPoint y: 119, endPoint x: 482, endPoint y: 112, distance: 98.2
click at [482, 112] on div "Windows - FileZilla Detected on Unusual Host ID: d241a 4d Unassigned WinEventLo…" at bounding box center [648, 134] width 731 height 68
click at [198, 119] on div "Windows - Potential Exfiltration via BackBlaze" at bounding box center [138, 117] width 169 height 8
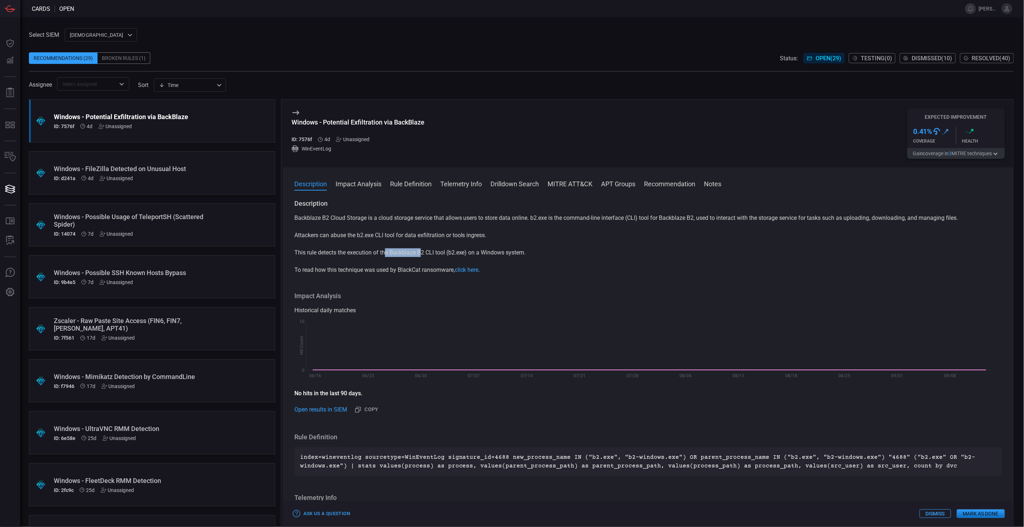
drag, startPoint x: 385, startPoint y: 253, endPoint x: 423, endPoint y: 252, distance: 38.0
click at [423, 252] on p "This rule detects the execution of the Backblaze B2 CLI tool (b2.exe) on a Wind…" at bounding box center [647, 252] width 707 height 9
drag, startPoint x: 423, startPoint y: 252, endPoint x: 415, endPoint y: 261, distance: 12.8
click at [415, 261] on div "Backblaze B2 Cloud Storage is a cloud storage service that allows users to stor…" at bounding box center [647, 244] width 707 height 61
drag, startPoint x: 455, startPoint y: 252, endPoint x: 465, endPoint y: 252, distance: 9.4
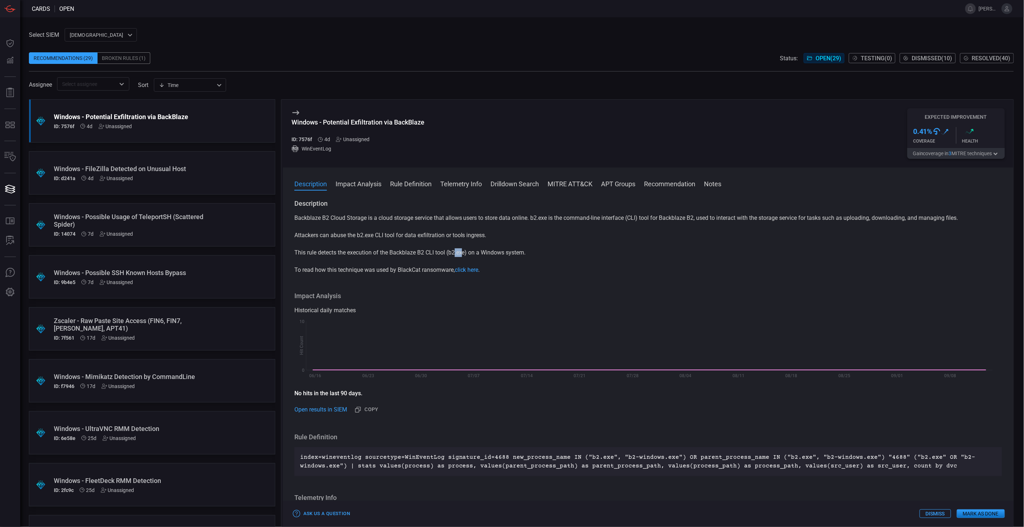
click at [465, 252] on p "This rule detects the execution of the Backblaze B2 CLI tool (b2.exe) on a Wind…" at bounding box center [647, 252] width 707 height 9
click at [645, 261] on div "Backblaze B2 Cloud Storage is a cloud storage service that allows users to stor…" at bounding box center [647, 244] width 707 height 61
drag, startPoint x: 482, startPoint y: 458, endPoint x: 499, endPoint y: 458, distance: 17.7
click at [499, 458] on p "index=wineventlog sourcetype=WinEventLog signature_id=4688 new_process_name IN …" at bounding box center [648, 461] width 696 height 17
drag, startPoint x: 499, startPoint y: 458, endPoint x: 668, endPoint y: 455, distance: 169.0
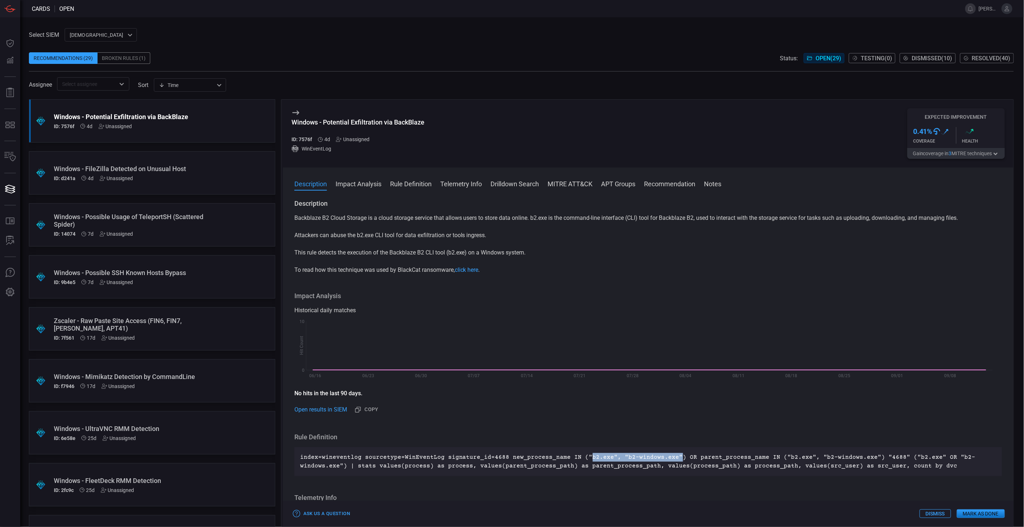
click at [668, 455] on p "index=wineventlog sourcetype=WinEventLog signature_id=4688 new_process_name IN …" at bounding box center [648, 461] width 696 height 17
click at [663, 260] on div "Backblaze B2 Cloud Storage is a cloud storage service that allows users to stor…" at bounding box center [647, 244] width 707 height 61
drag, startPoint x: 399, startPoint y: 267, endPoint x: 416, endPoint y: 268, distance: 16.6
click at [416, 268] on p "To read how this technique was used by BlackCat ransomware, click here ." at bounding box center [647, 270] width 707 height 9
drag, startPoint x: 416, startPoint y: 268, endPoint x: 430, endPoint y: 271, distance: 14.8
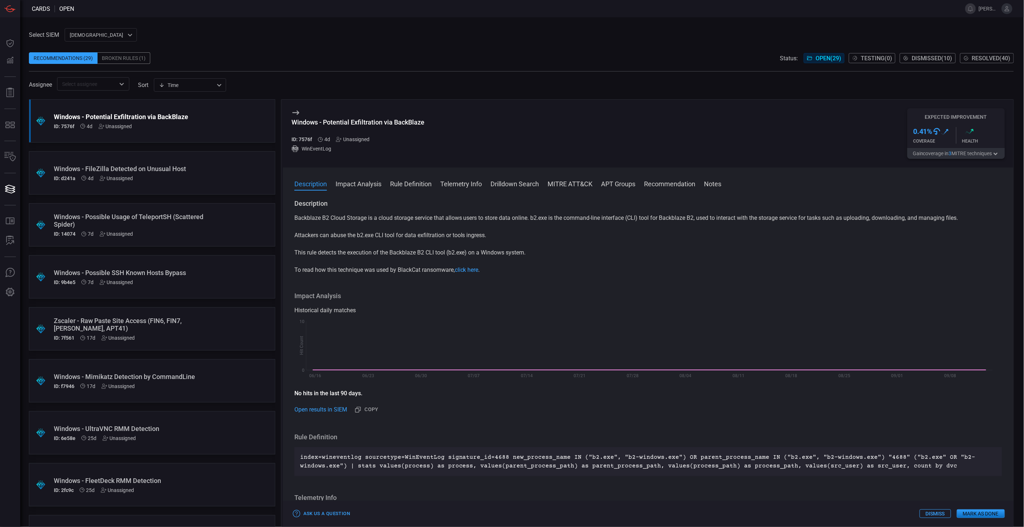
click at [430, 271] on p "To read how this technique was used by BlackCat ransomware, click here ." at bounding box center [647, 270] width 707 height 9
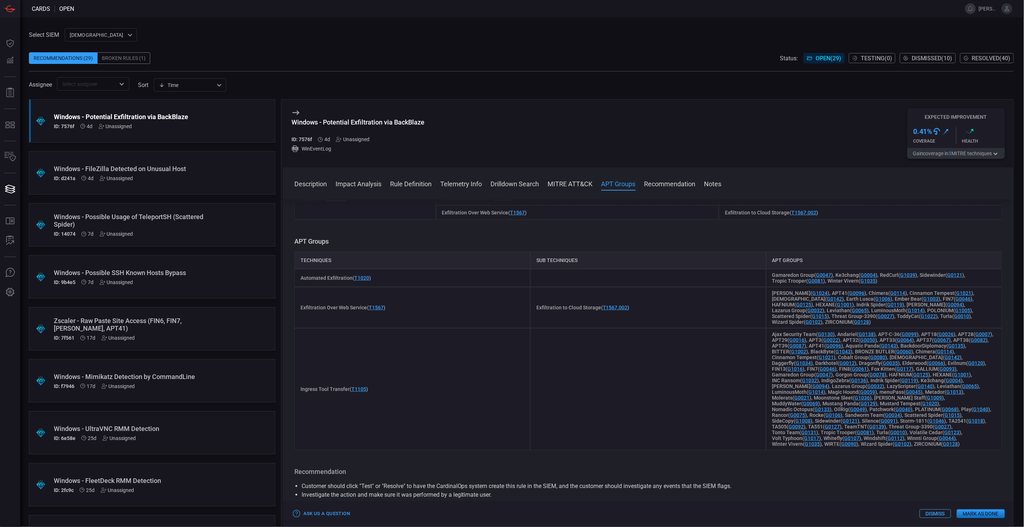
scroll to position [401, 0]
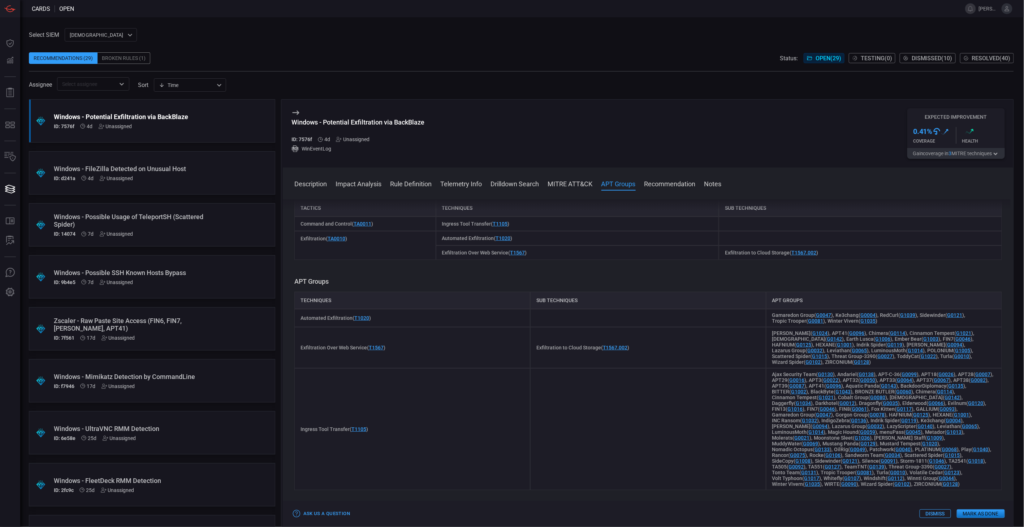
click at [984, 156] on button "Gain coverage in 3 MITRE technique s" at bounding box center [955, 153] width 97 height 11
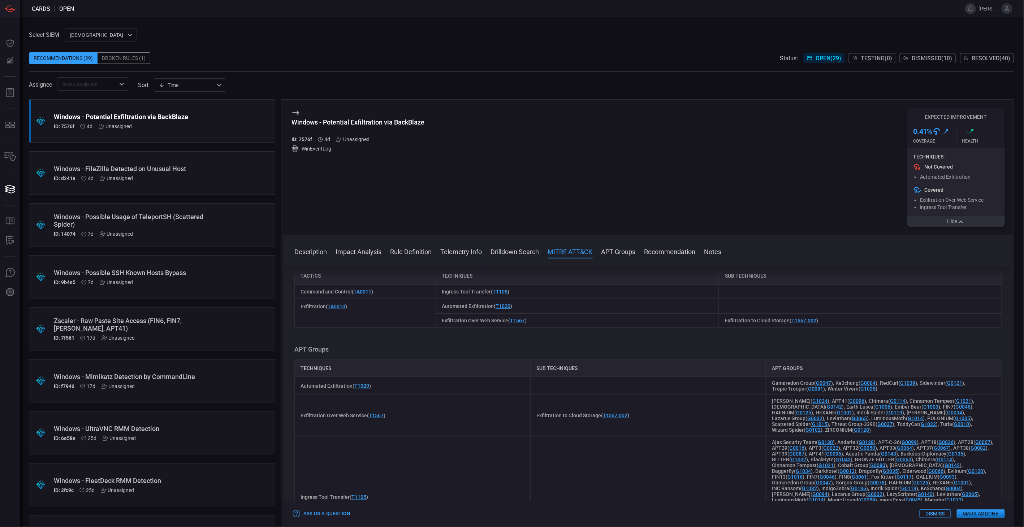
click at [953, 224] on button "Hide" at bounding box center [955, 221] width 97 height 11
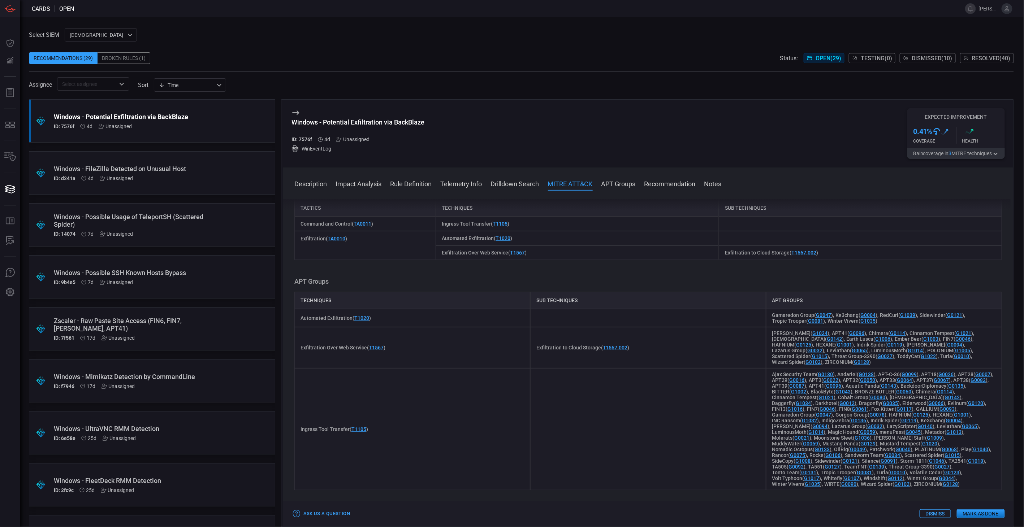
scroll to position [281, 0]
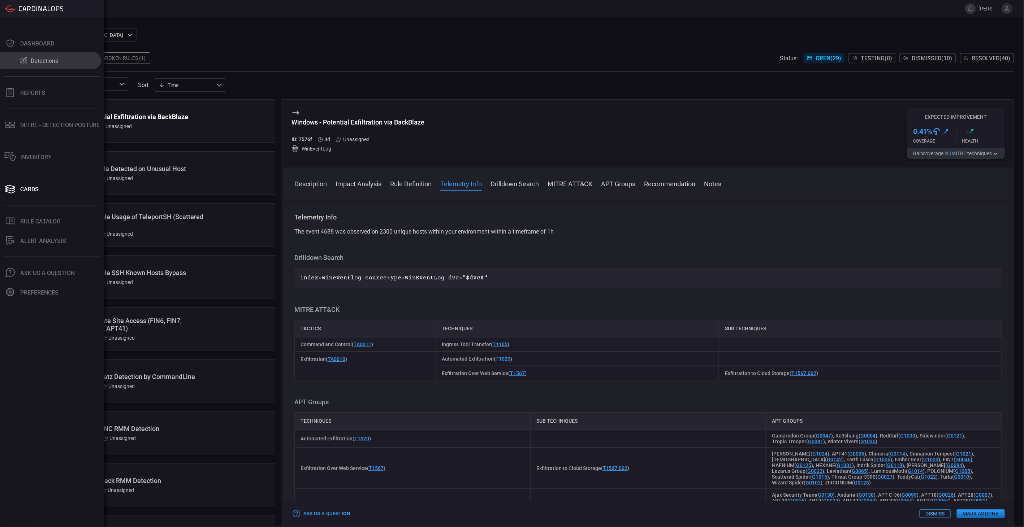
click at [32, 57] on div "Detections" at bounding box center [44, 60] width 27 height 7
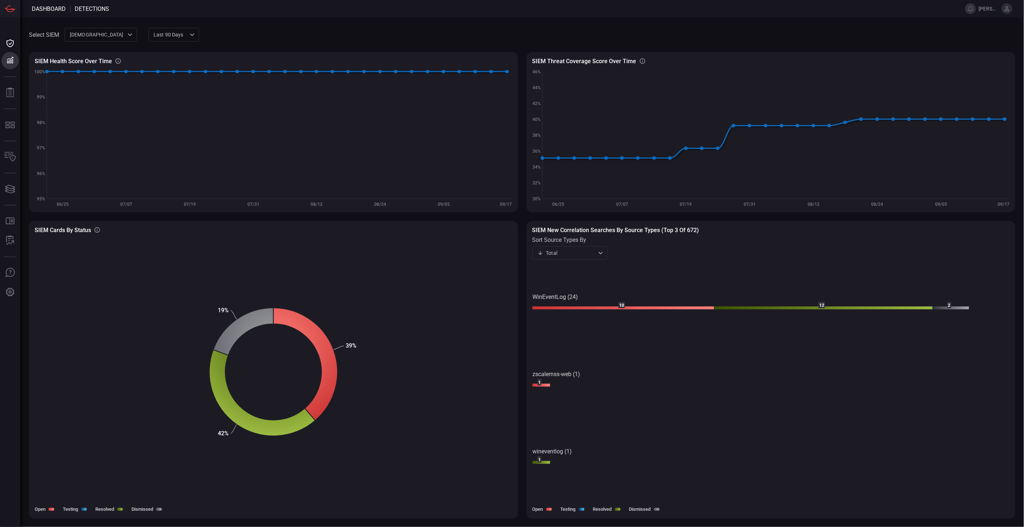
click at [246, 43] on div "SIEM Health Score Over Time SIEM Healthy rules out of total configured rules Cr…" at bounding box center [522, 276] width 986 height 467
click at [346, 28] on span at bounding box center [607, 34] width 816 height 17
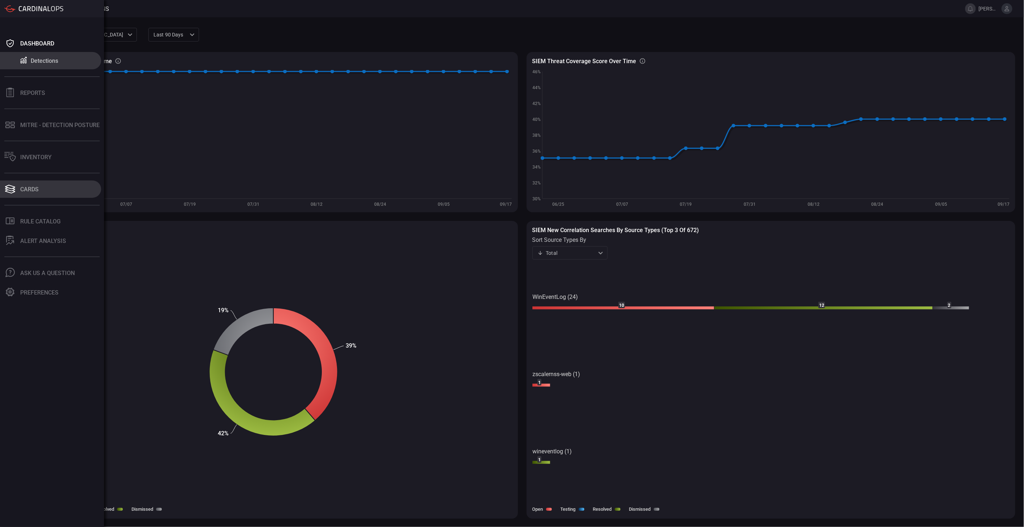
click at [51, 195] on button "Cards" at bounding box center [50, 189] width 101 height 17
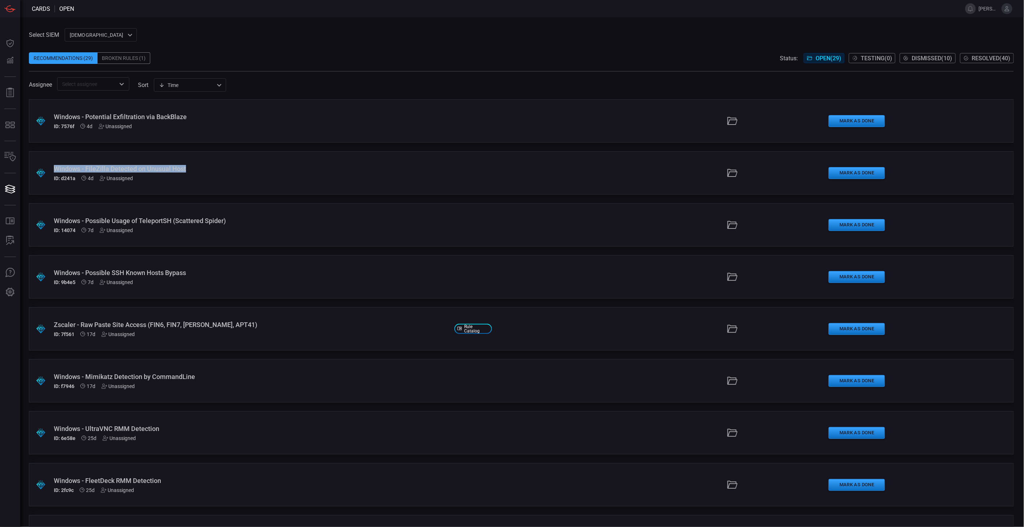
drag, startPoint x: 48, startPoint y: 168, endPoint x: 193, endPoint y: 172, distance: 144.5
click at [193, 172] on div ".suggested_cards_icon{fill:url(#suggested_cards_icon);} Windows - FileZilla Det…" at bounding box center [521, 172] width 985 height 43
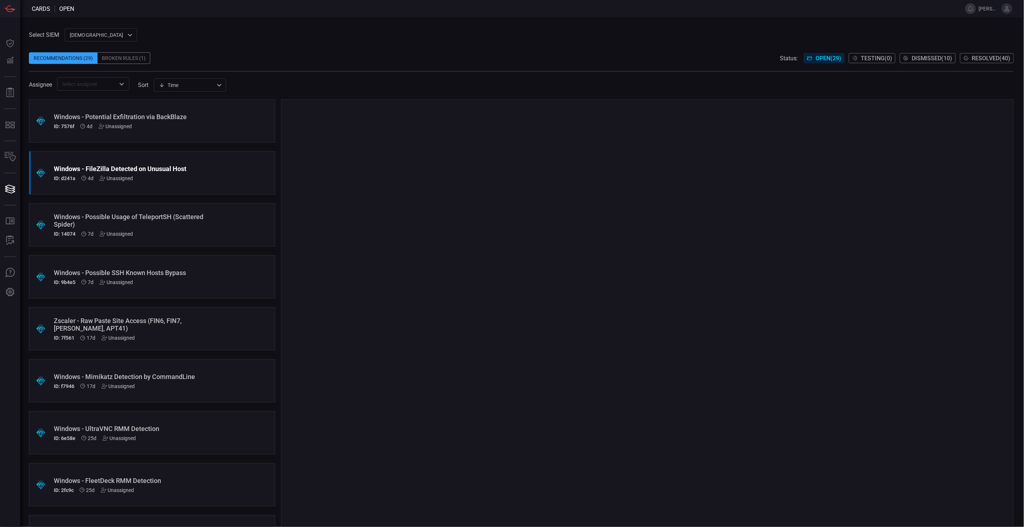
drag, startPoint x: 193, startPoint y: 172, endPoint x: 196, endPoint y: 175, distance: 4.3
click at [196, 175] on div "ID: d241a 4d Unassigned" at bounding box center [138, 178] width 169 height 6
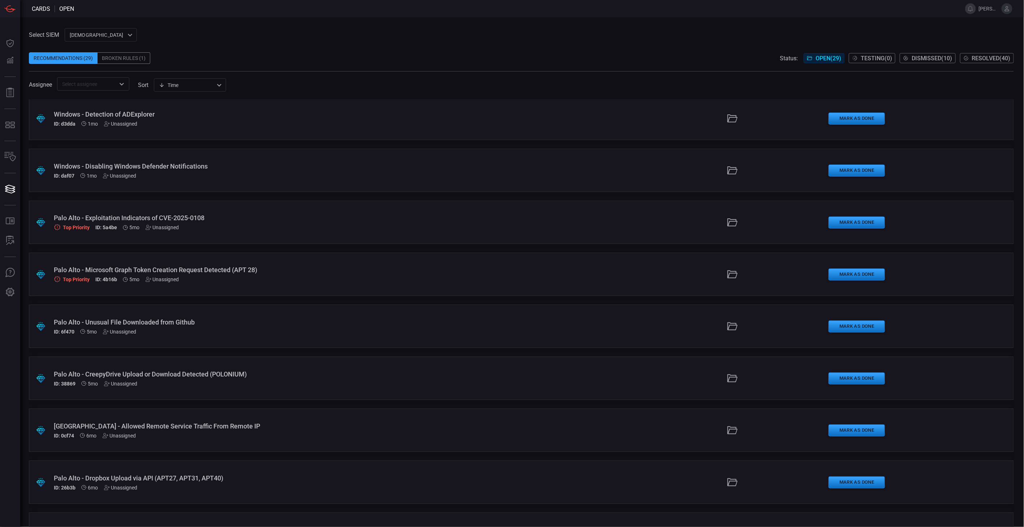
scroll to position [481, 0]
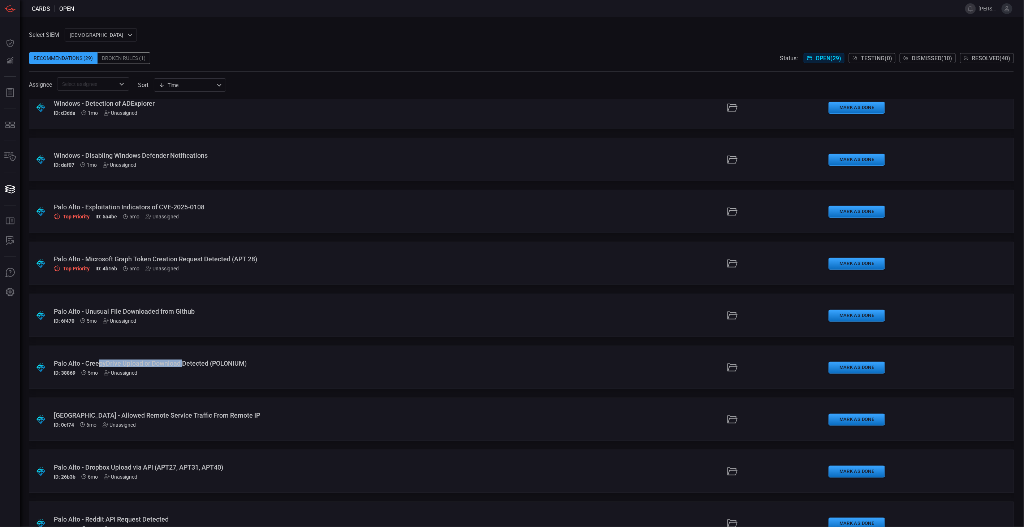
drag, startPoint x: 98, startPoint y: 364, endPoint x: 184, endPoint y: 363, distance: 85.9
click at [184, 363] on div "Palo Alto - CreepyDrive Upload or Download Detected (POLONIUM)" at bounding box center [251, 364] width 395 height 8
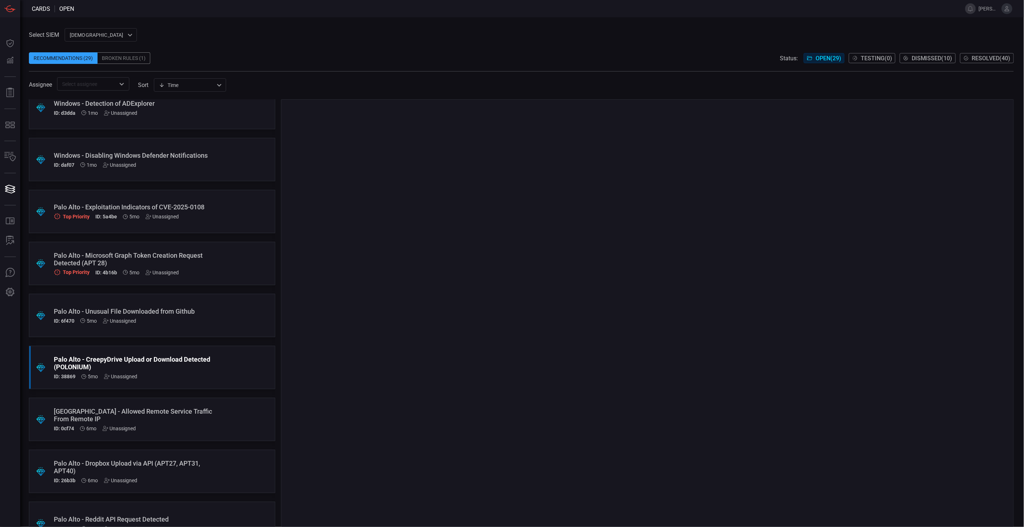
drag, startPoint x: 184, startPoint y: 363, endPoint x: 191, endPoint y: 363, distance: 6.9
click at [191, 363] on div "Palo Alto - CreepyDrive Upload or Download Detected (POLONIUM)" at bounding box center [138, 363] width 169 height 15
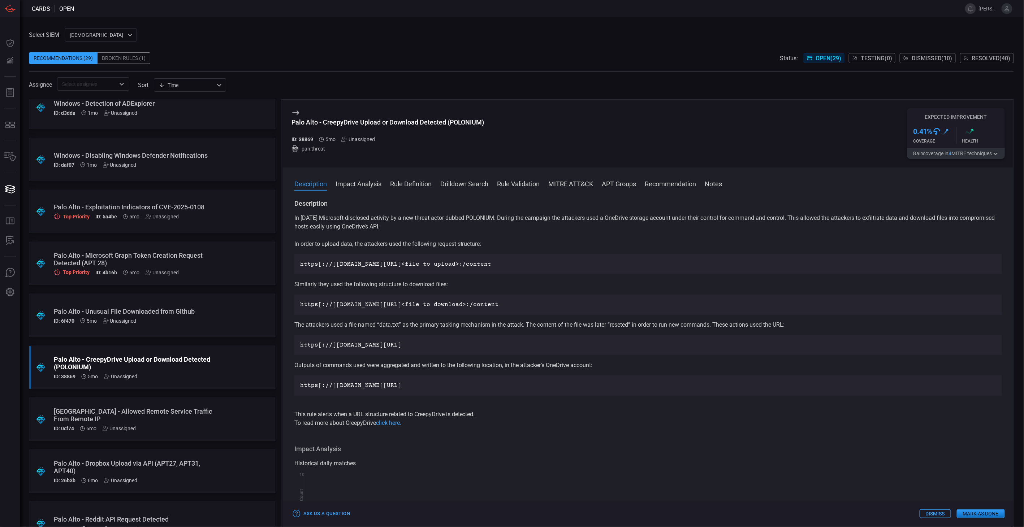
click at [953, 158] on button "Gain coverage in 4 MITRE technique s" at bounding box center [955, 153] width 97 height 11
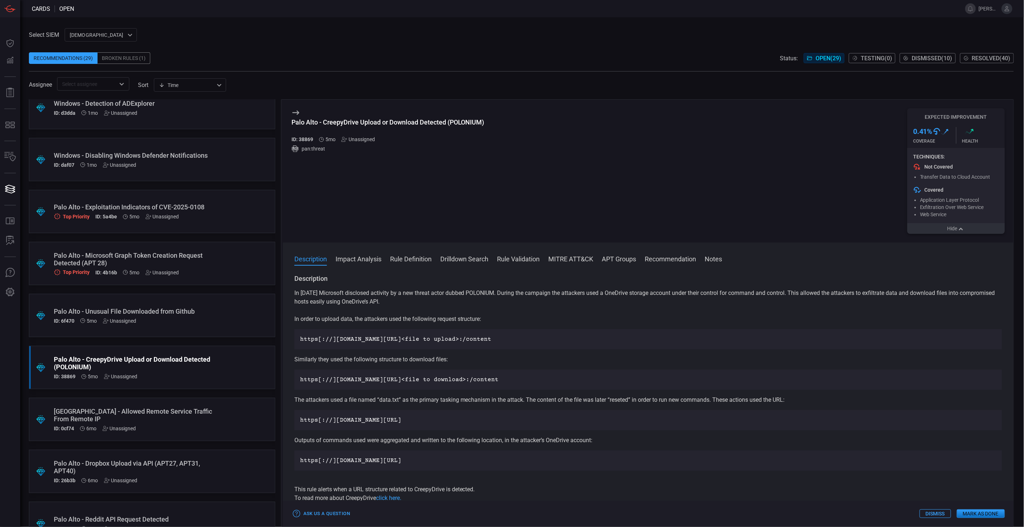
click at [948, 227] on button "Hide" at bounding box center [955, 228] width 97 height 11
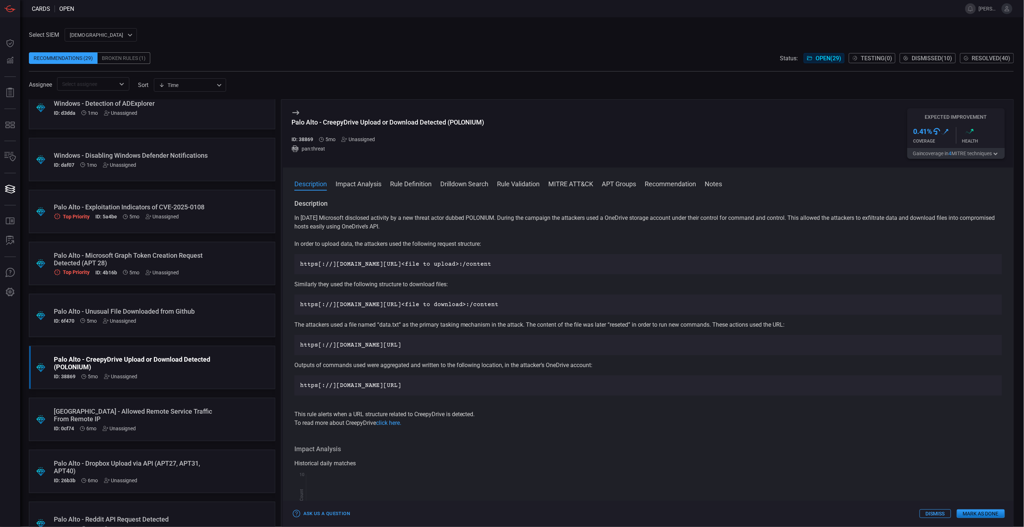
click at [944, 158] on button "Gain coverage in 4 MITRE technique s" at bounding box center [955, 153] width 97 height 11
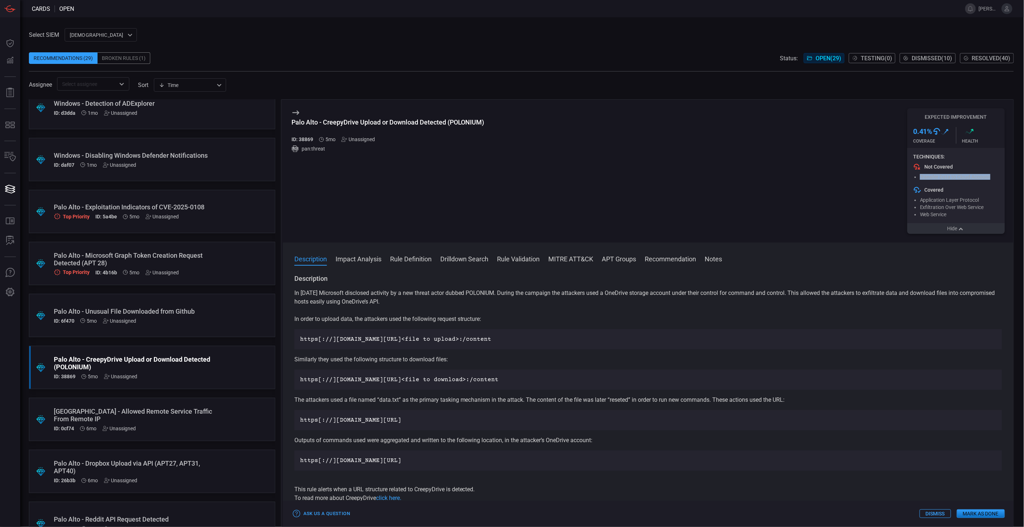
drag, startPoint x: 917, startPoint y: 176, endPoint x: 1025, endPoint y: 181, distance: 108.1
click at [1023, 181] on html "Cards open jared.merritt@bannerhealth.com Dashboard Dashboard Detections Detect…" at bounding box center [512, 263] width 1024 height 527
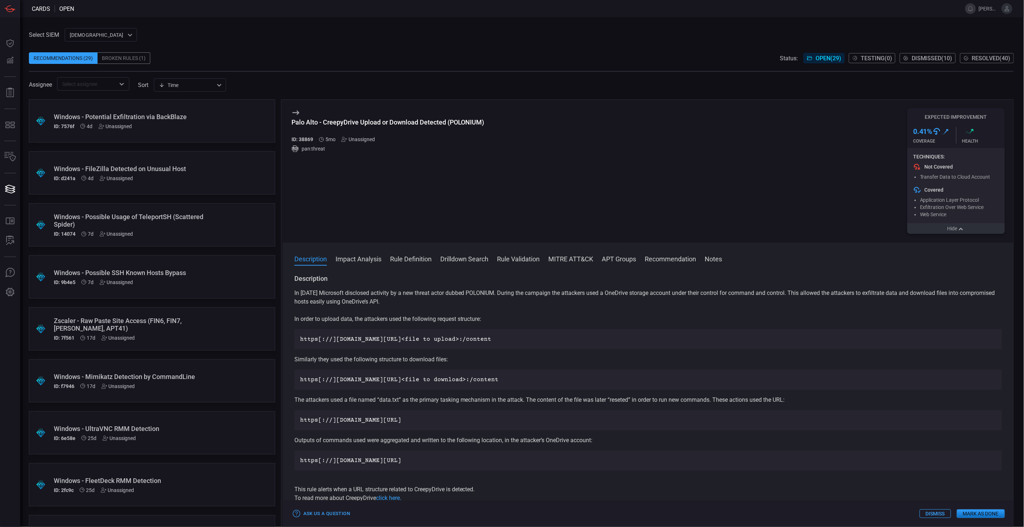
click at [477, 48] on span at bounding box center [521, 47] width 985 height 11
